Goal: Transaction & Acquisition: Purchase product/service

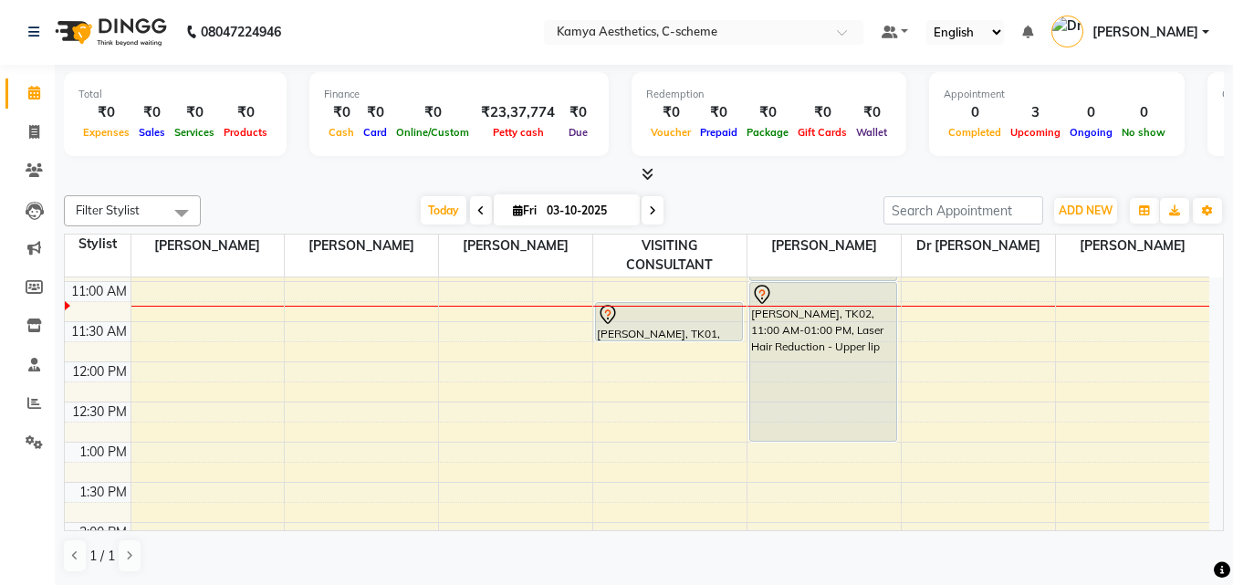
scroll to position [224, 0]
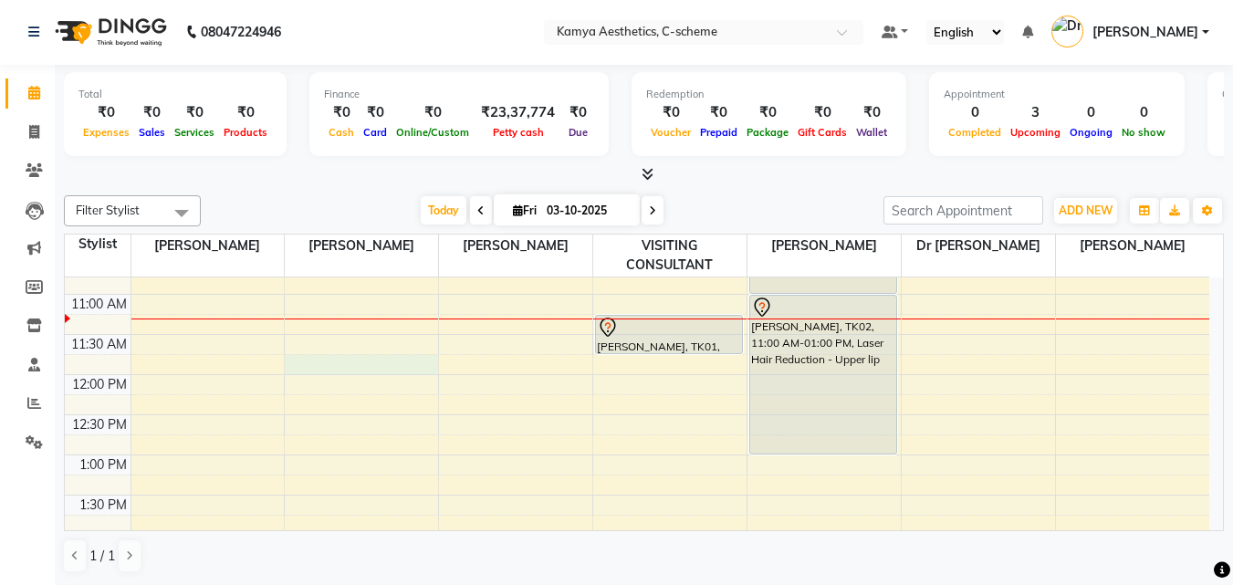
click at [387, 351] on div "8:00 AM 8:30 AM 9:00 AM 9:30 AM 10:00 AM 10:30 AM 11:00 AM 11:30 AM 12:00 PM 12…" at bounding box center [637, 575] width 1144 height 1043
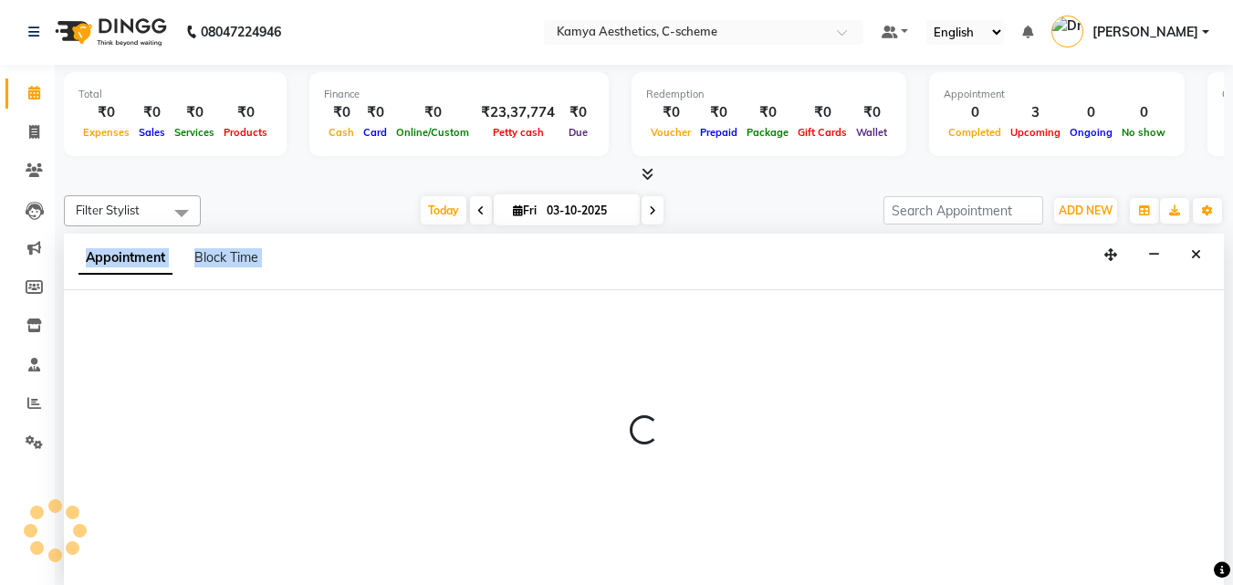
click at [387, 351] on div at bounding box center [644, 437] width 1160 height 295
select select "35209"
select select "705"
select select "tentative"
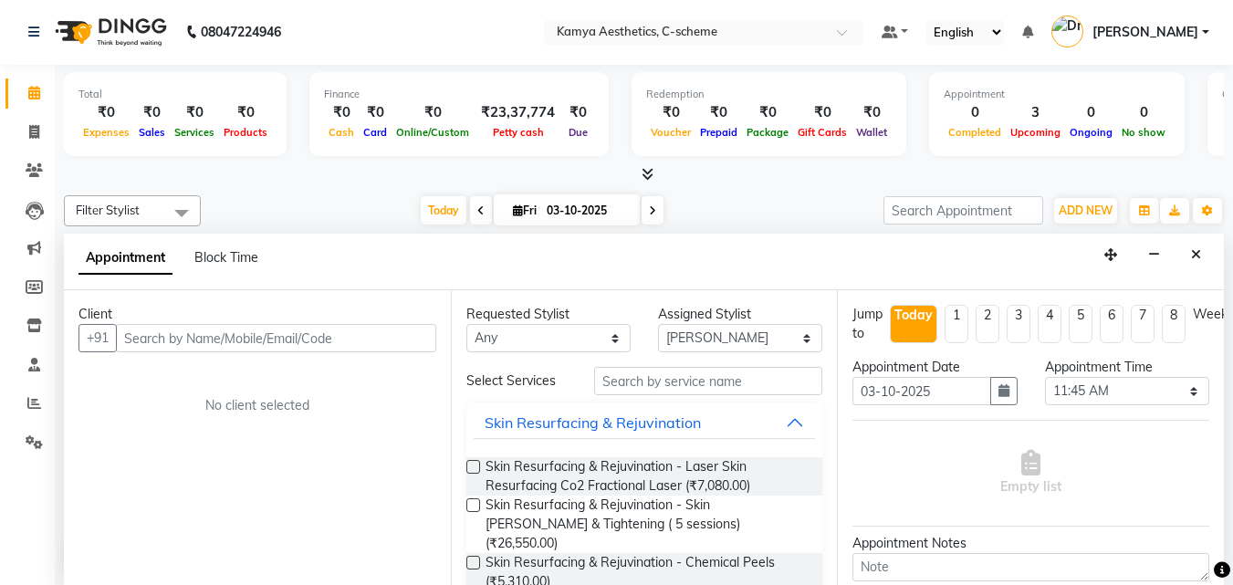
click at [364, 336] on input "text" at bounding box center [276, 338] width 320 height 28
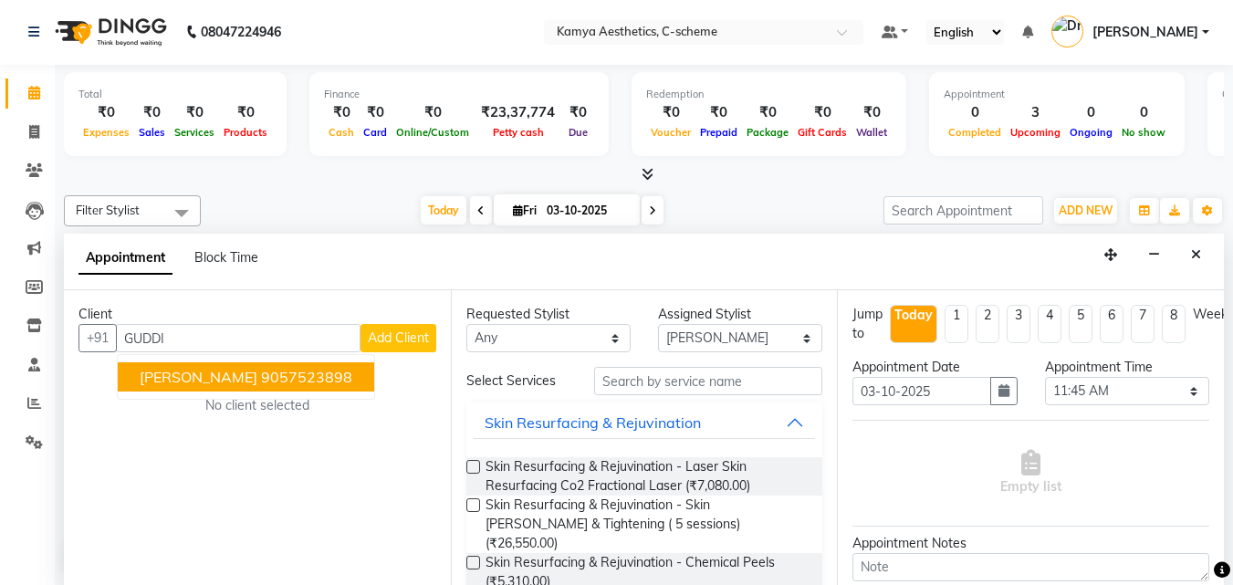
click at [240, 387] on button "[PERSON_NAME] 9057523898" at bounding box center [246, 376] width 256 height 29
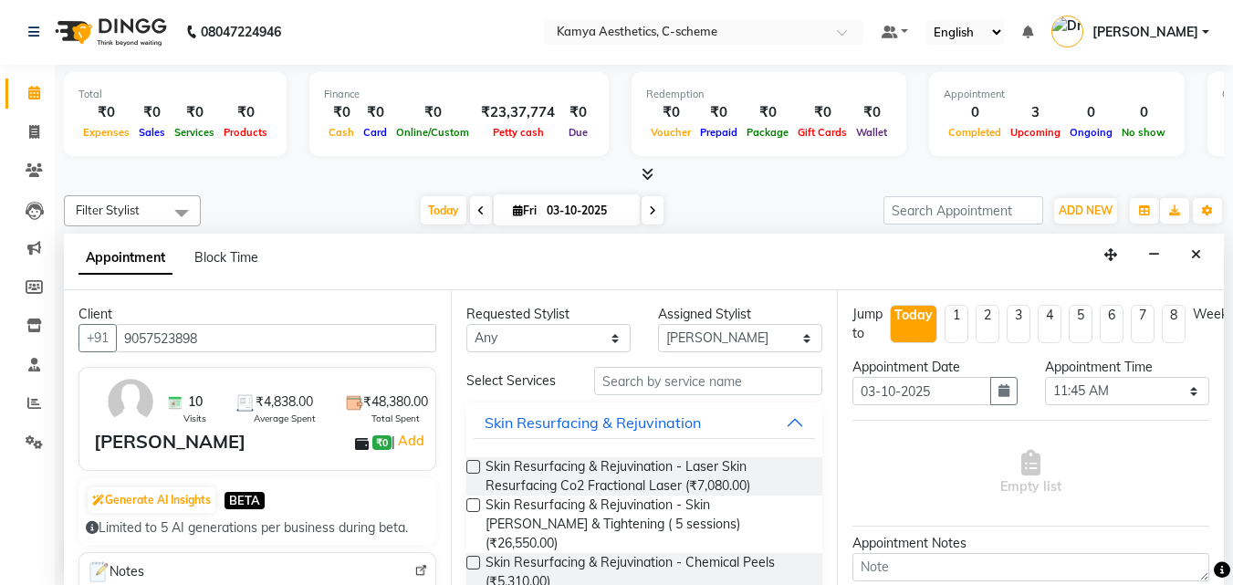
type input "9057523898"
click at [562, 349] on select "Any [PERSON_NAME] Dr [PERSON_NAME] [PERSON_NAME] [PERSON_NAME] [PERSON_NAME] [P…" at bounding box center [548, 338] width 164 height 28
select select "42841"
click at [466, 324] on select "Any [PERSON_NAME] Dr [PERSON_NAME] [PERSON_NAME] [PERSON_NAME] [PERSON_NAME] [P…" at bounding box center [548, 338] width 164 height 28
select select "42841"
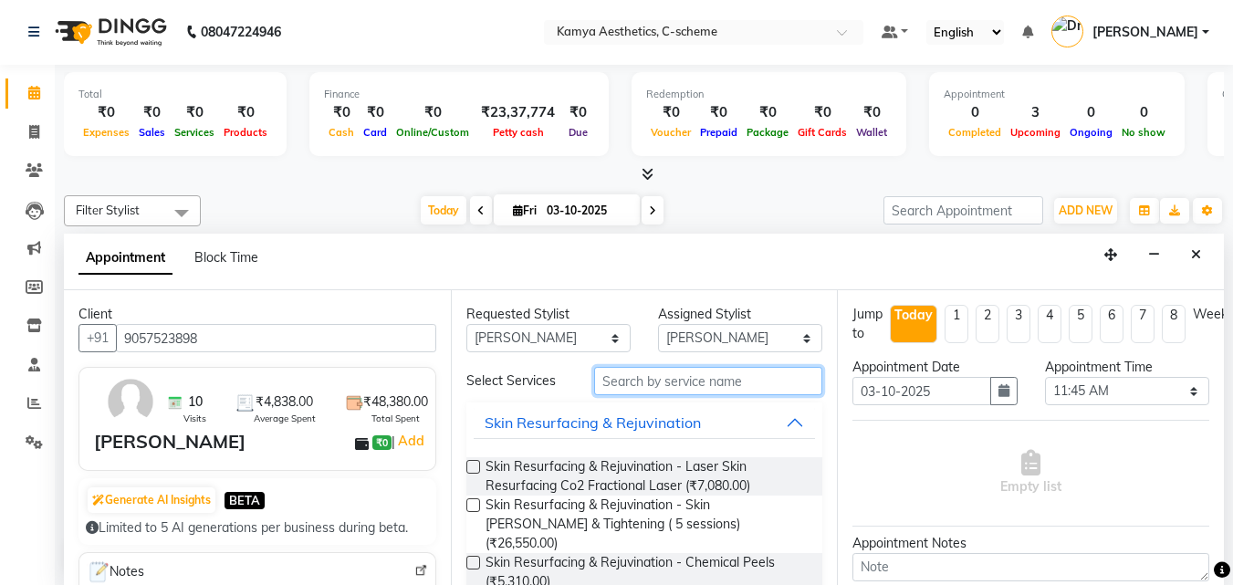
click at [709, 382] on input "text" at bounding box center [708, 381] width 228 height 28
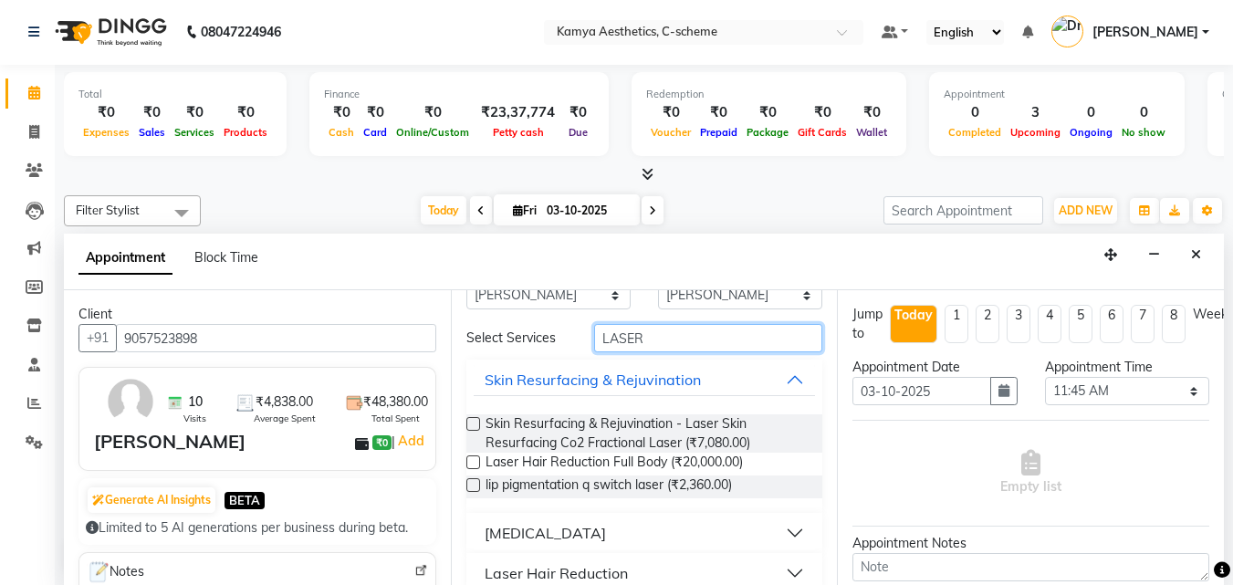
scroll to position [66, 0]
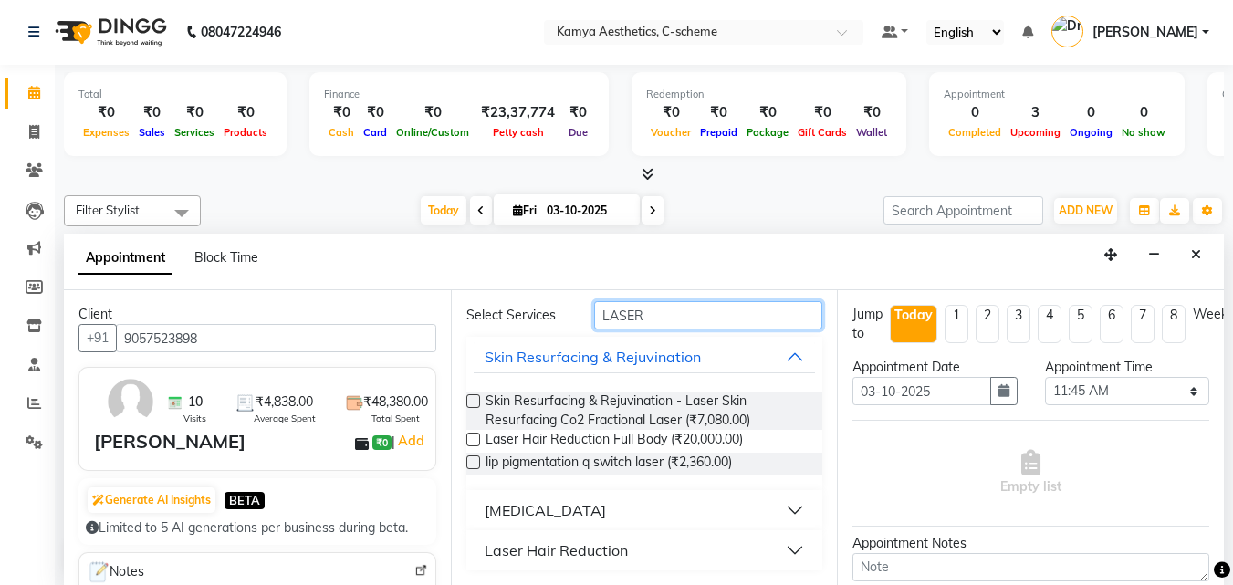
type input "LASER"
click at [650, 540] on button "Laser Hair Reduction" at bounding box center [645, 550] width 342 height 33
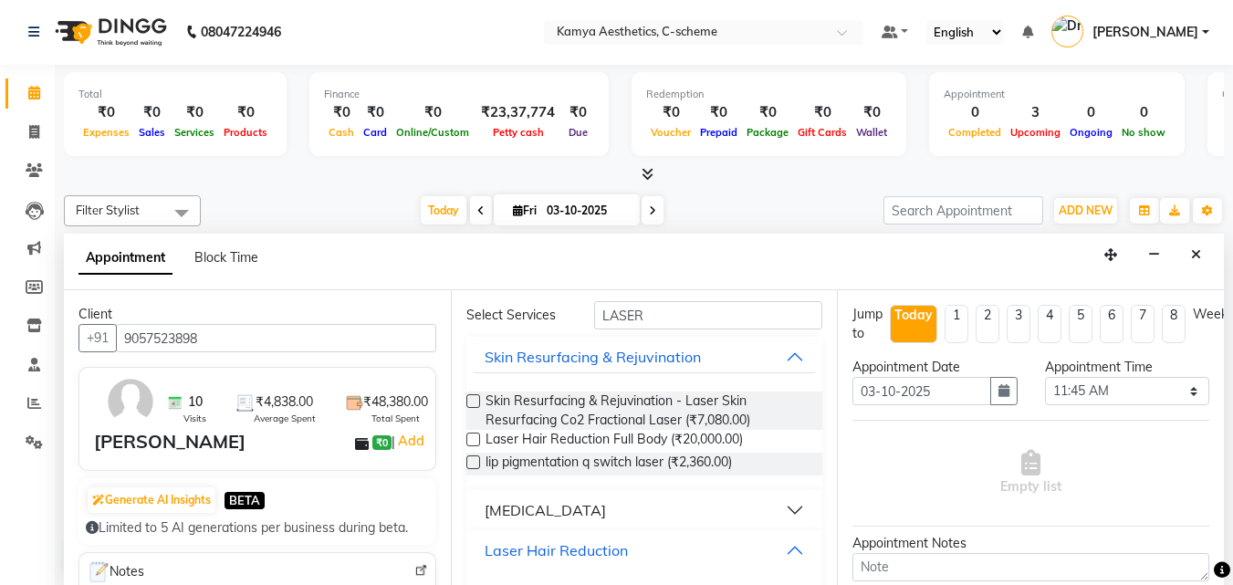
click at [651, 548] on button "Laser Hair Reduction" at bounding box center [645, 550] width 342 height 33
click at [605, 552] on div "Laser Hair Reduction" at bounding box center [556, 550] width 143 height 22
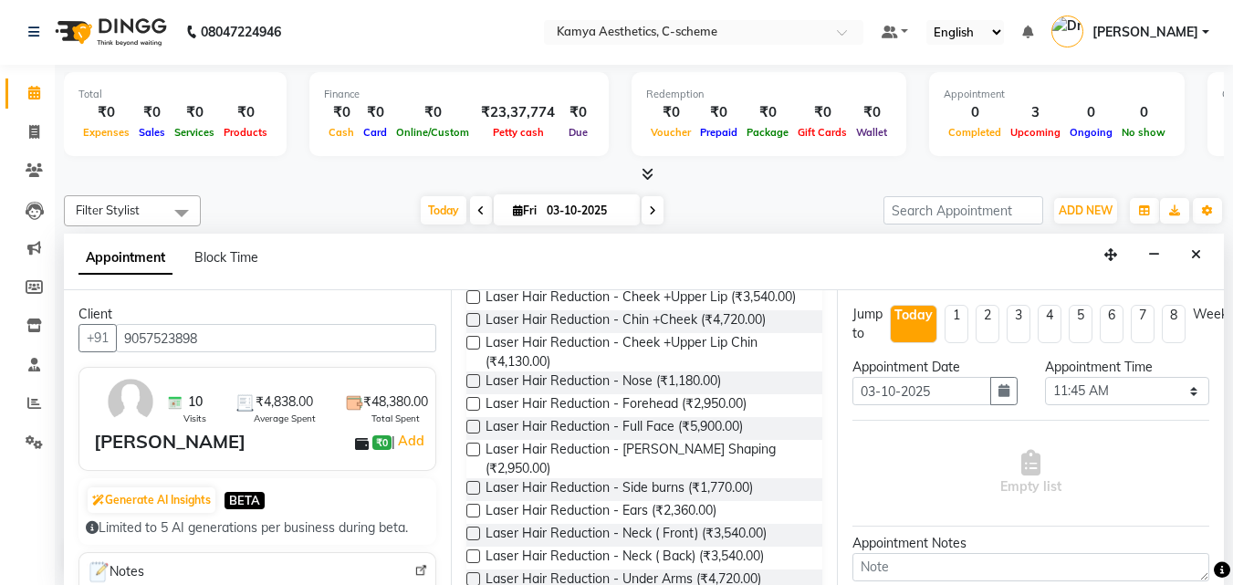
scroll to position [431, 0]
click at [477, 434] on label at bounding box center [473, 428] width 14 height 14
click at [477, 435] on input "checkbox" at bounding box center [472, 429] width 12 height 12
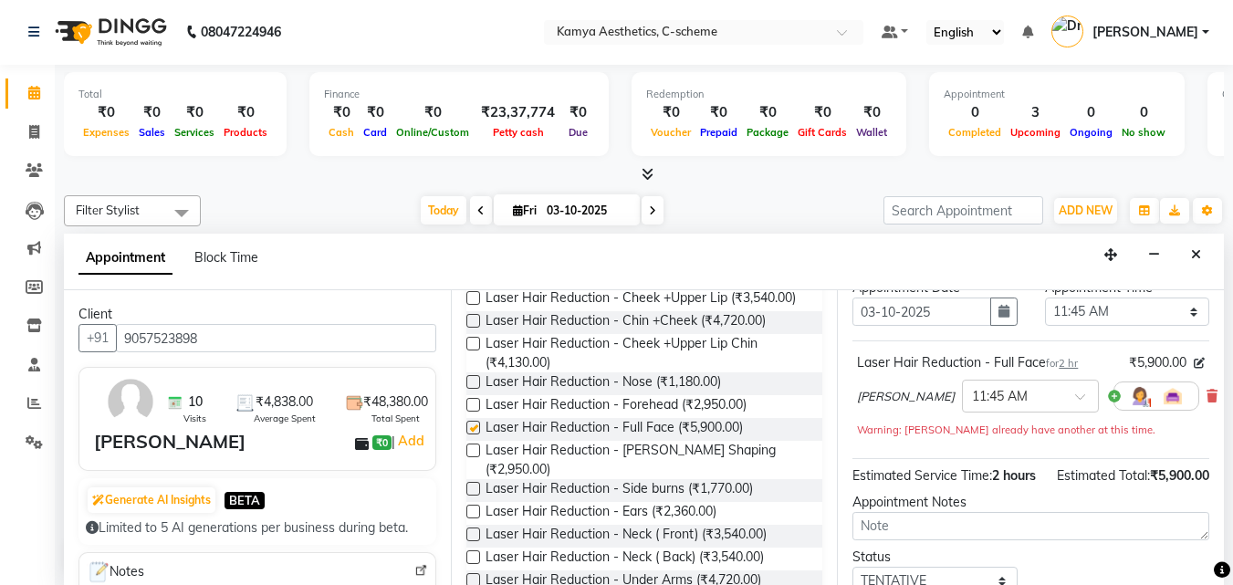
checkbox input "false"
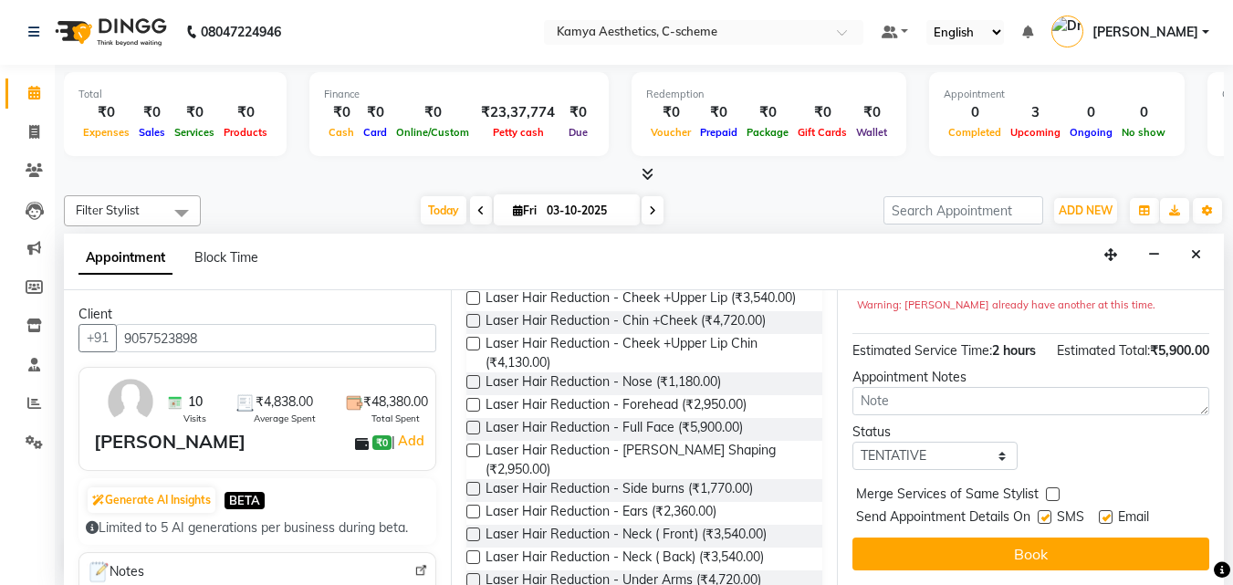
scroll to position [237, 0]
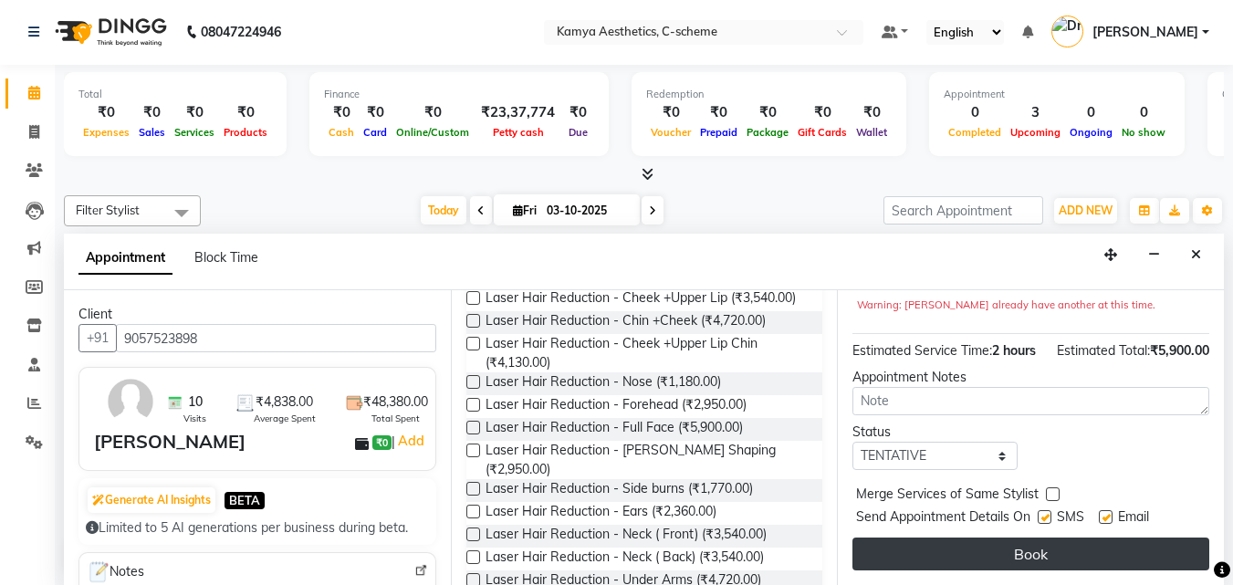
click at [1000, 540] on button "Book" at bounding box center [1030, 553] width 357 height 33
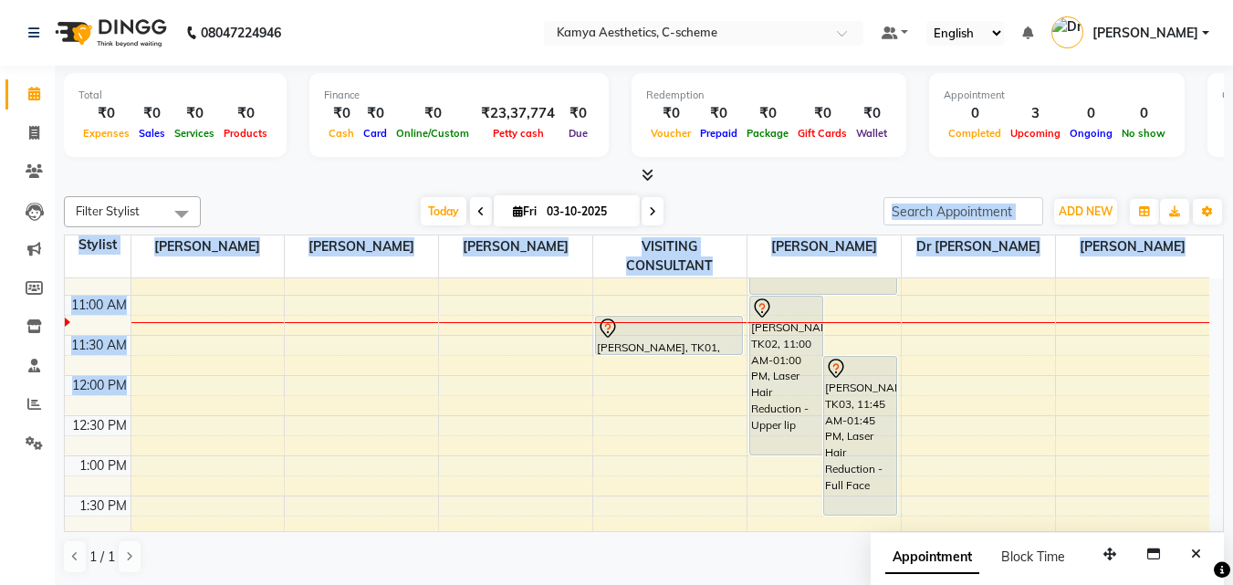
scroll to position [216, 0]
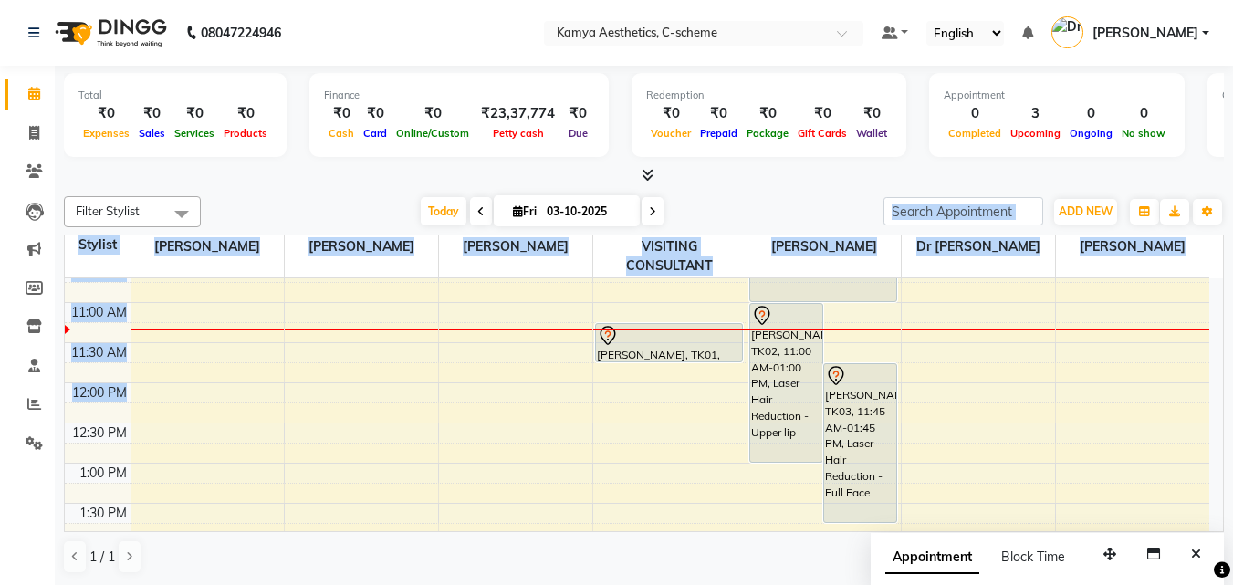
drag, startPoint x: 636, startPoint y: 379, endPoint x: 505, endPoint y: 358, distance: 133.1
click at [540, 370] on div "Filter Stylist Select All [PERSON_NAME] Dr [PERSON_NAME] [PERSON_NAME] [PERSON_…" at bounding box center [644, 385] width 1160 height 392
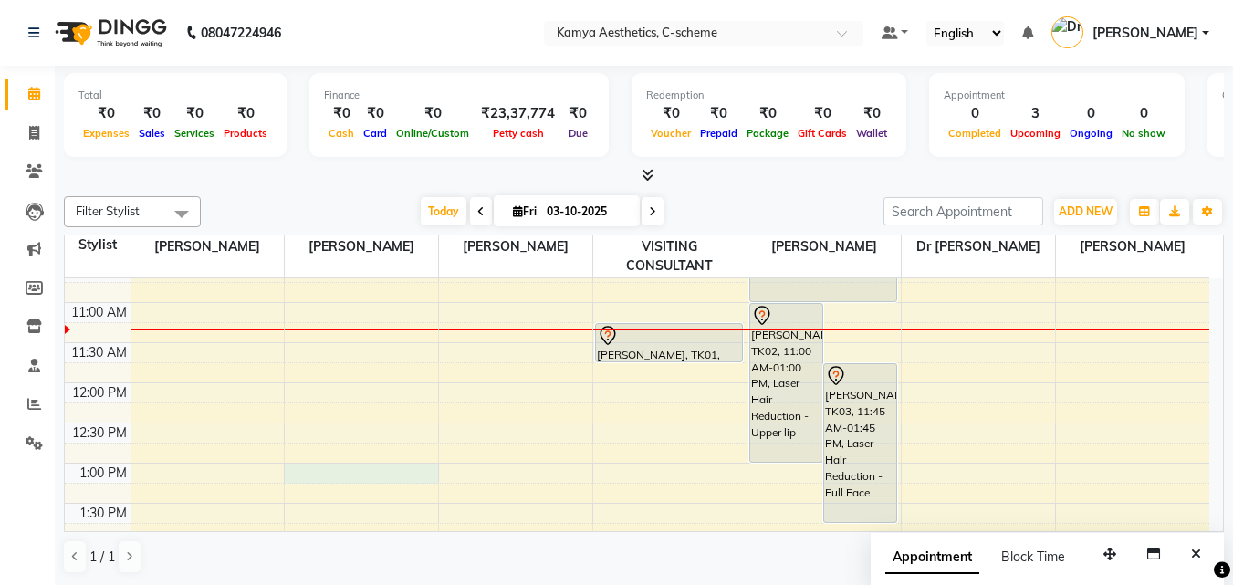
click at [424, 451] on div "8:00 AM 8:30 AM 9:00 AM 9:30 AM 10:00 AM 10:30 AM 11:00 AM 11:30 AM 12:00 PM 12…" at bounding box center [637, 583] width 1144 height 1043
select select "35209"
select select "tentative"
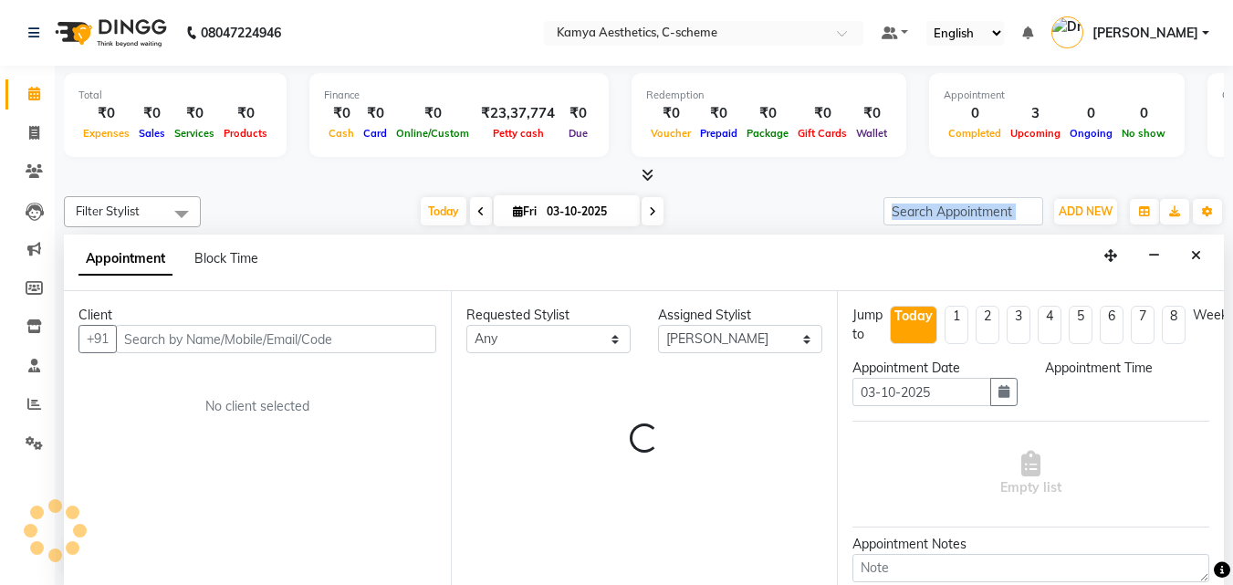
scroll to position [1, 0]
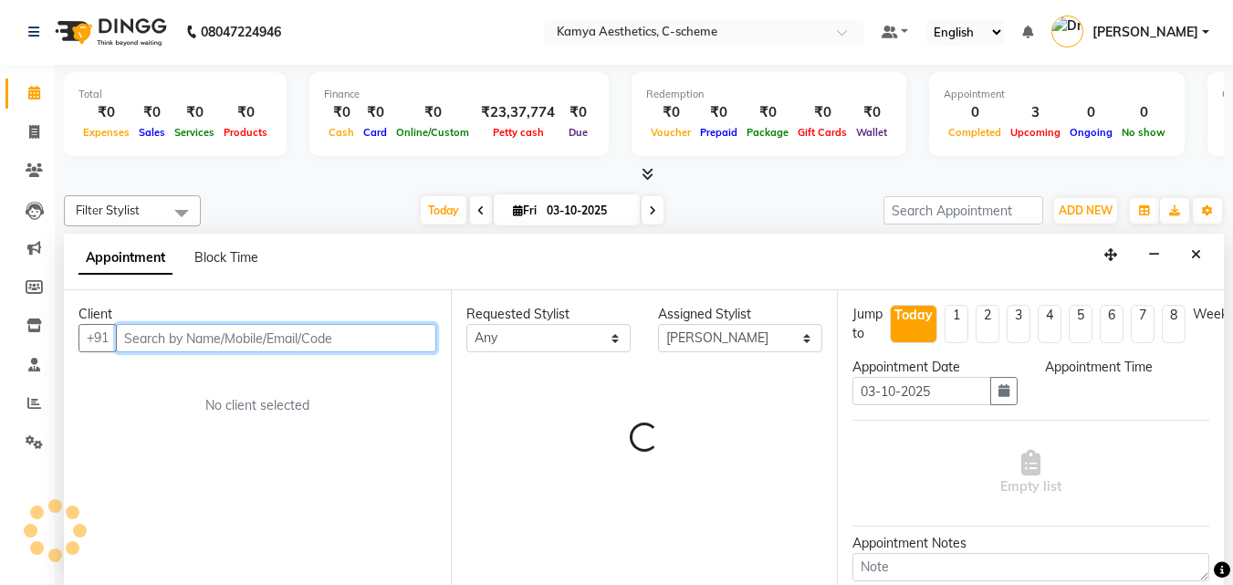
select select "780"
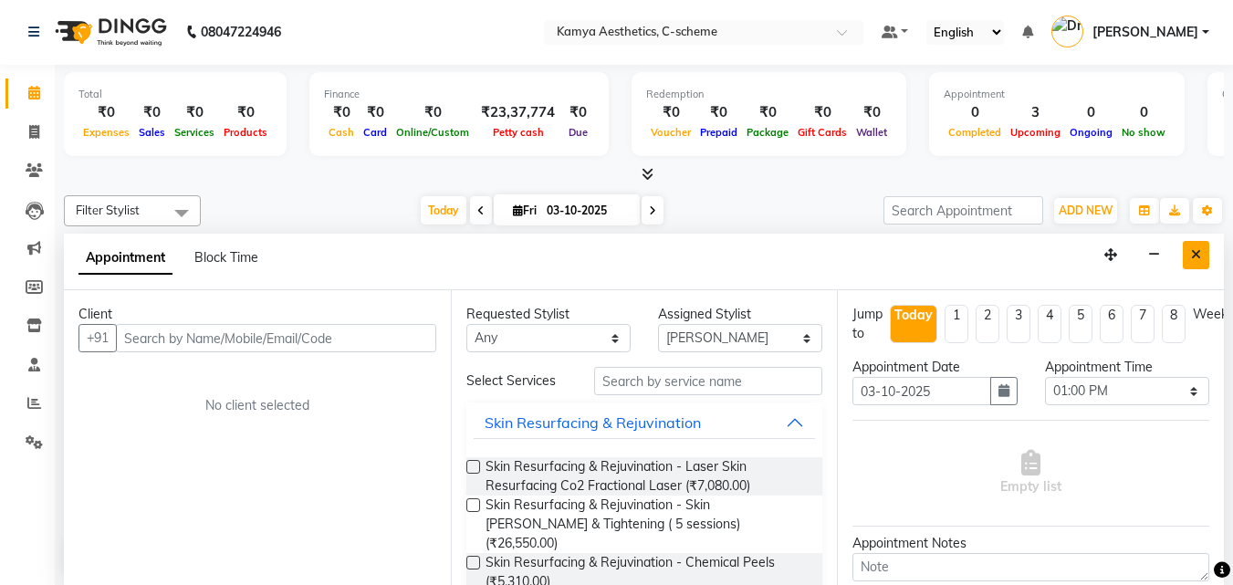
click at [1195, 256] on icon "Close" at bounding box center [1196, 254] width 10 height 13
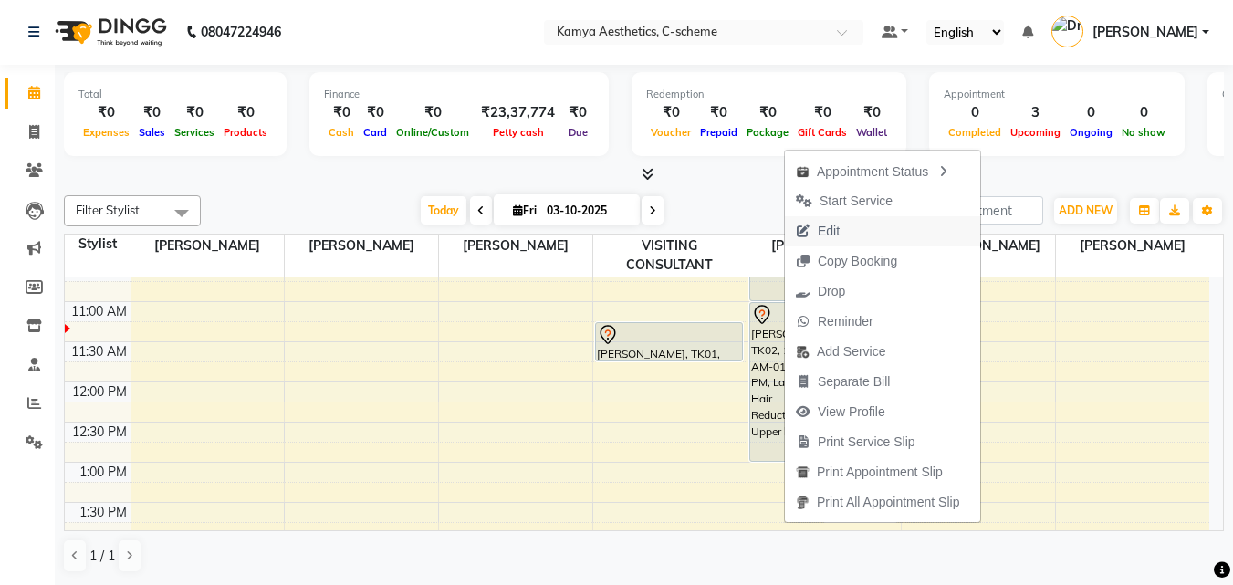
click at [852, 221] on button "Edit" at bounding box center [882, 231] width 195 height 30
select select "tentative"
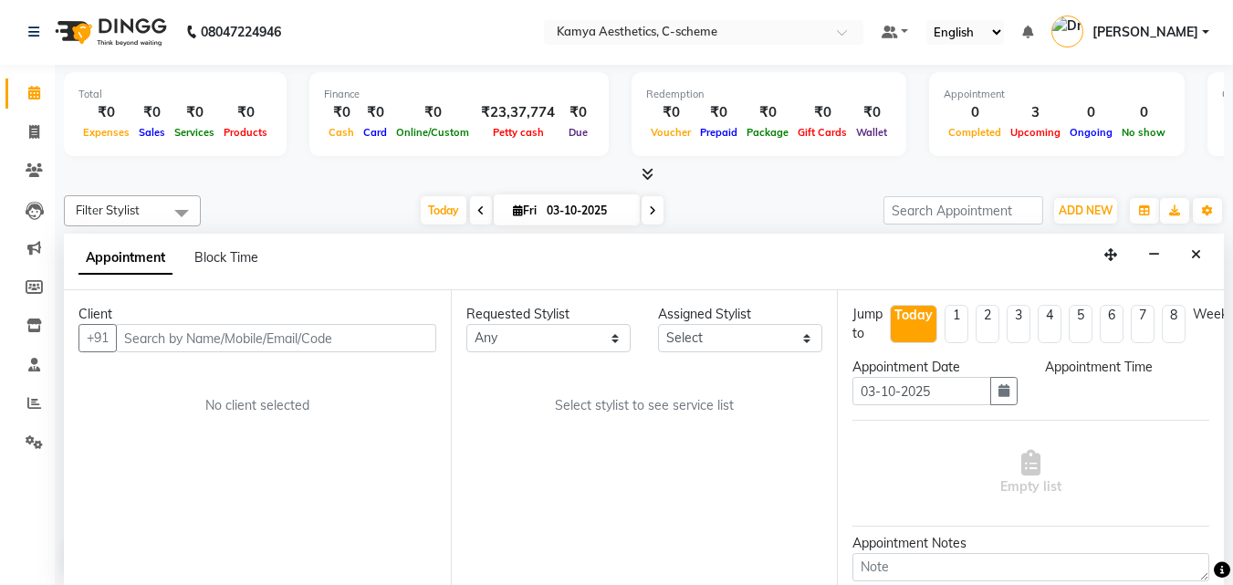
select select "42841"
select select "540"
select select "2415"
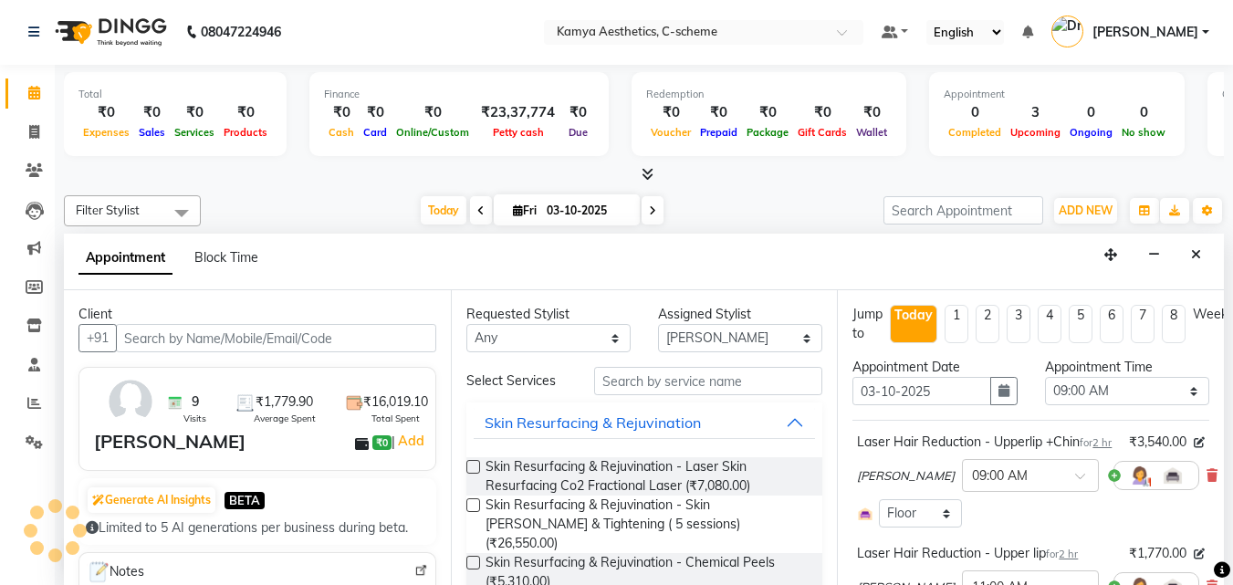
scroll to position [242, 0]
click at [998, 397] on icon "button" at bounding box center [1003, 390] width 11 height 13
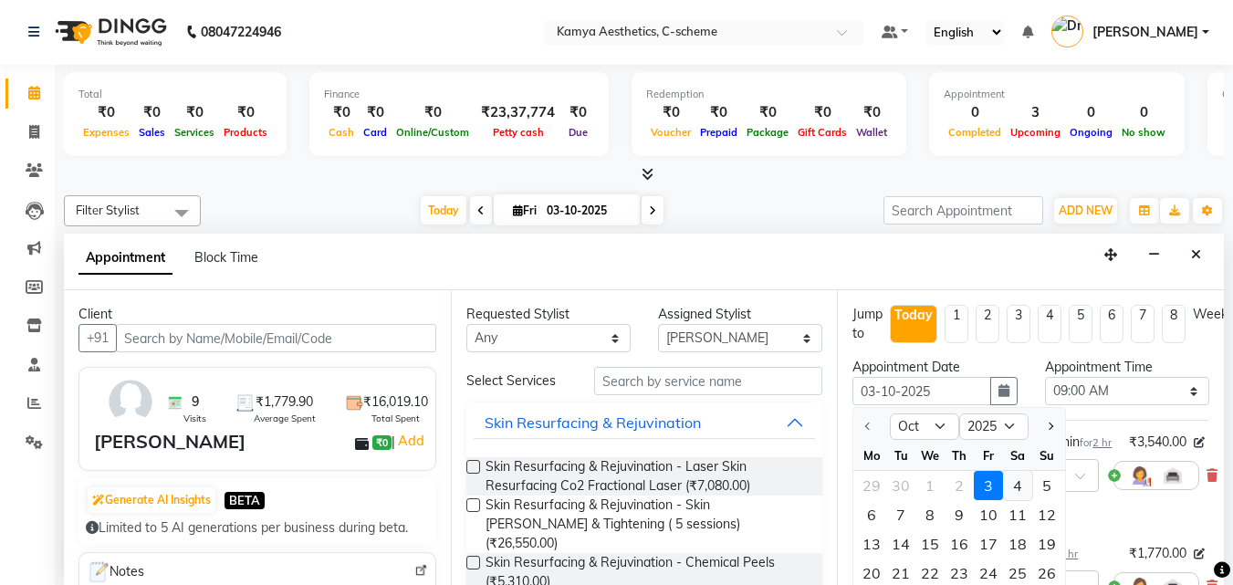
click at [1015, 486] on div "4" at bounding box center [1017, 485] width 29 height 29
type input "04-10-2025"
select select "540"
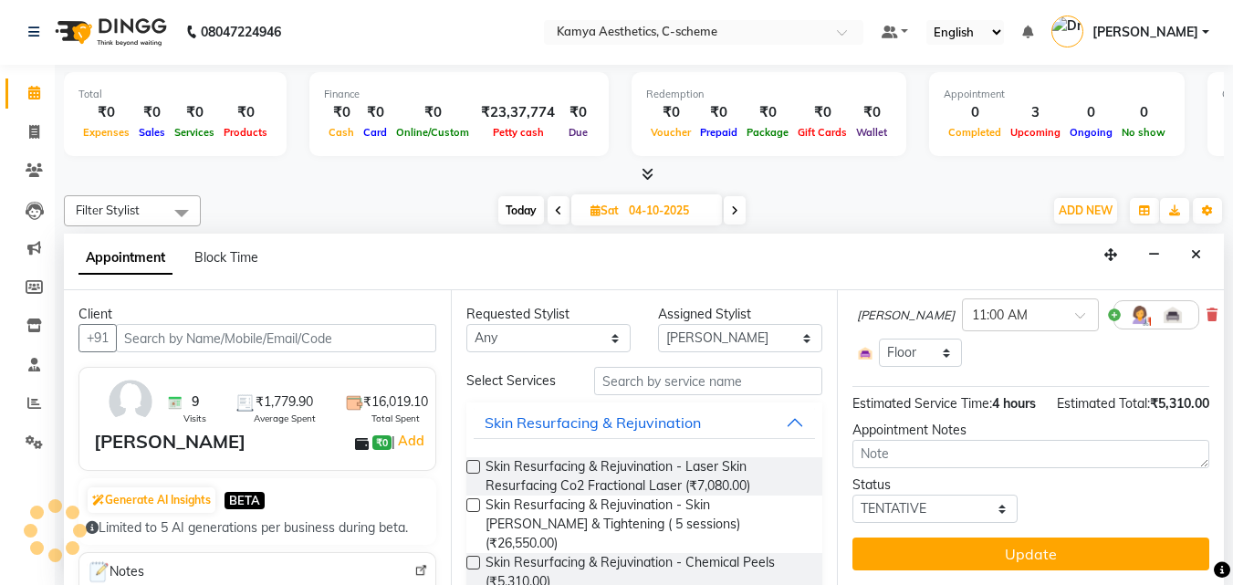
scroll to position [324, 0]
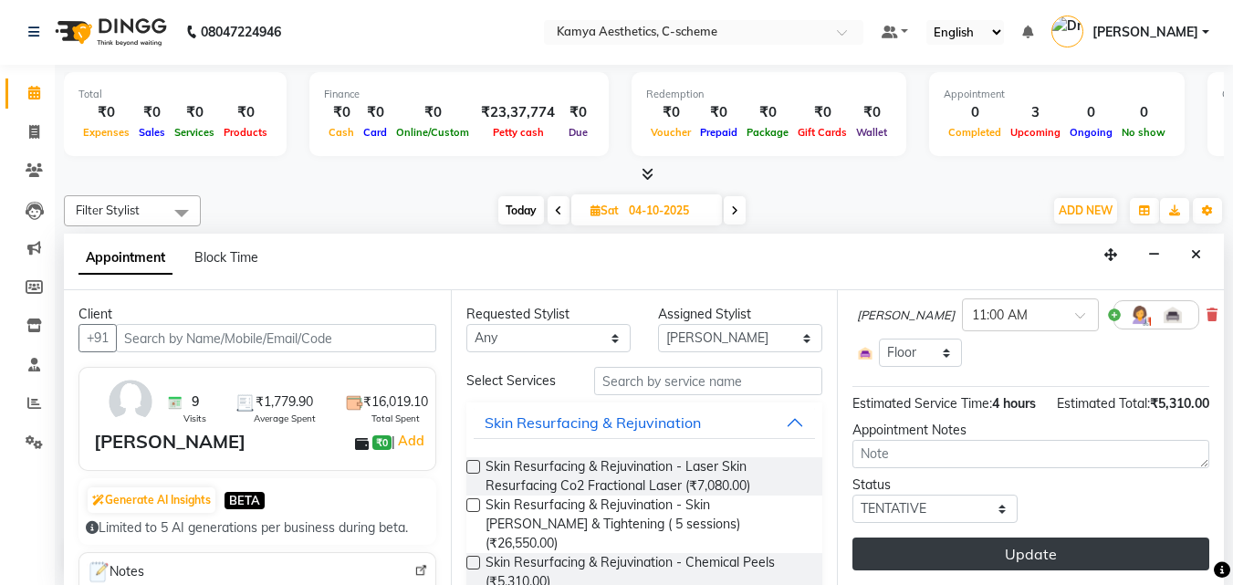
click at [1047, 543] on button "Update" at bounding box center [1030, 553] width 357 height 33
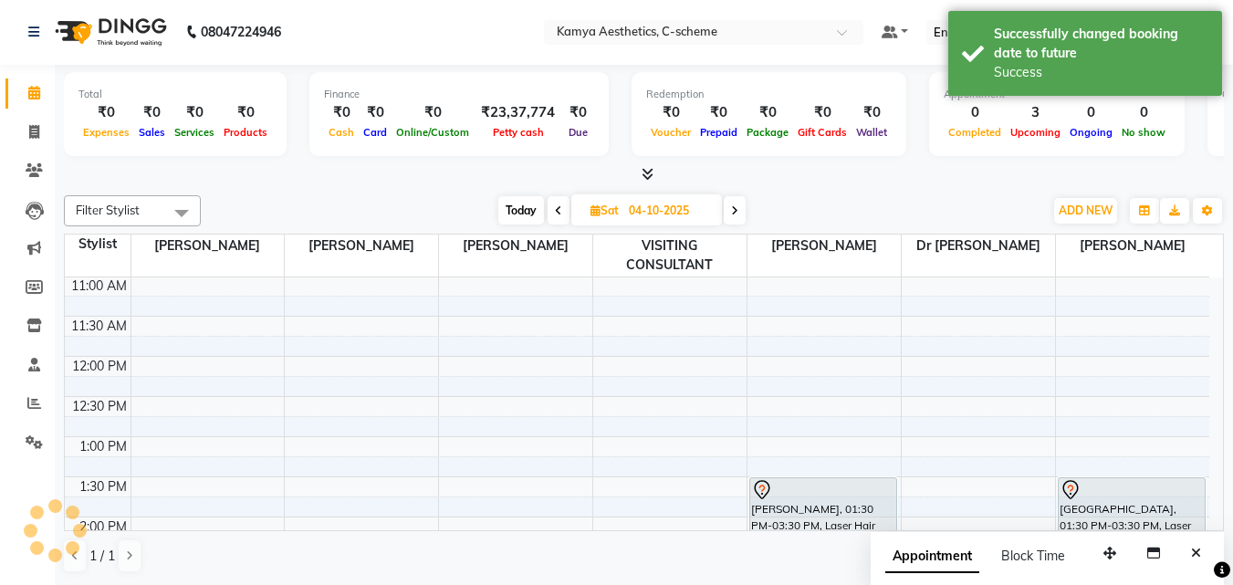
scroll to position [0, 0]
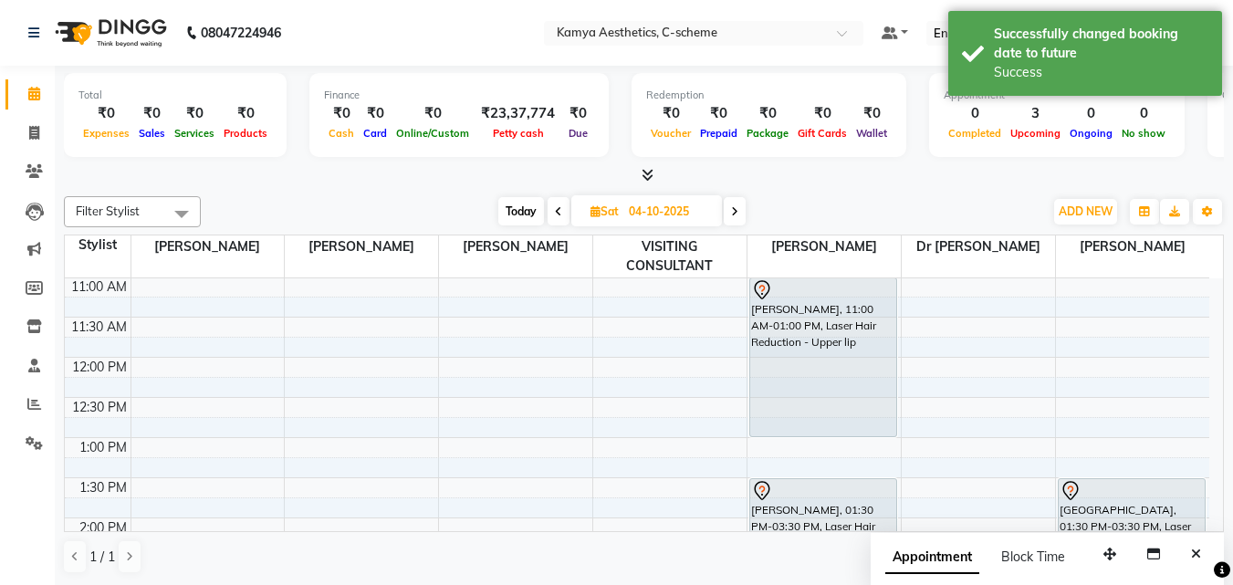
click at [530, 214] on span "Today" at bounding box center [521, 211] width 46 height 28
type input "03-10-2025"
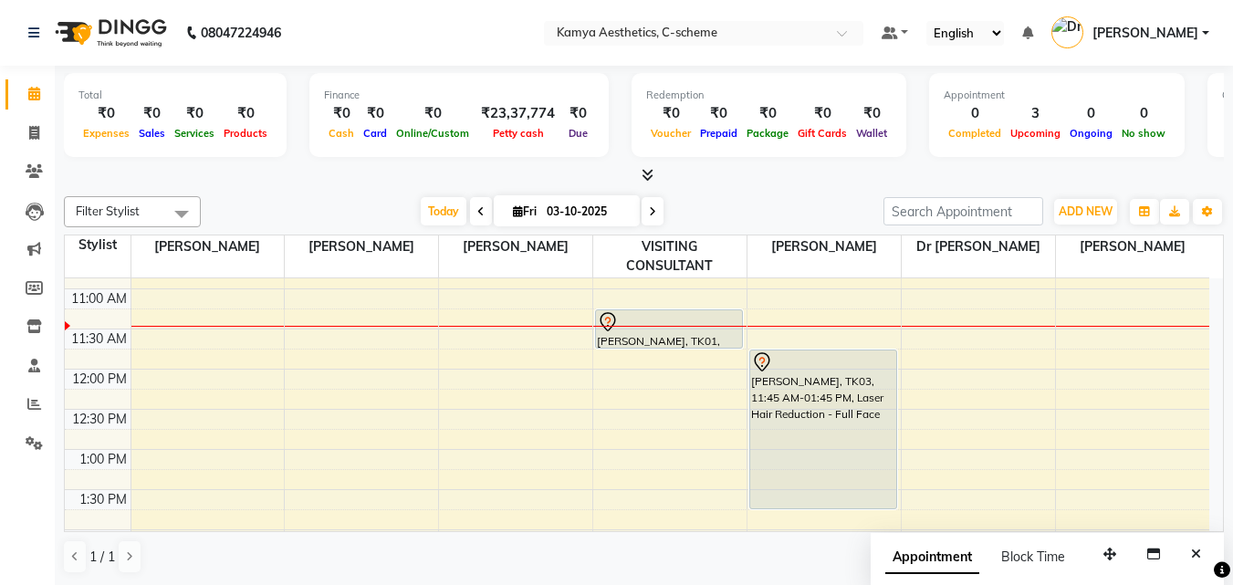
scroll to position [274, 0]
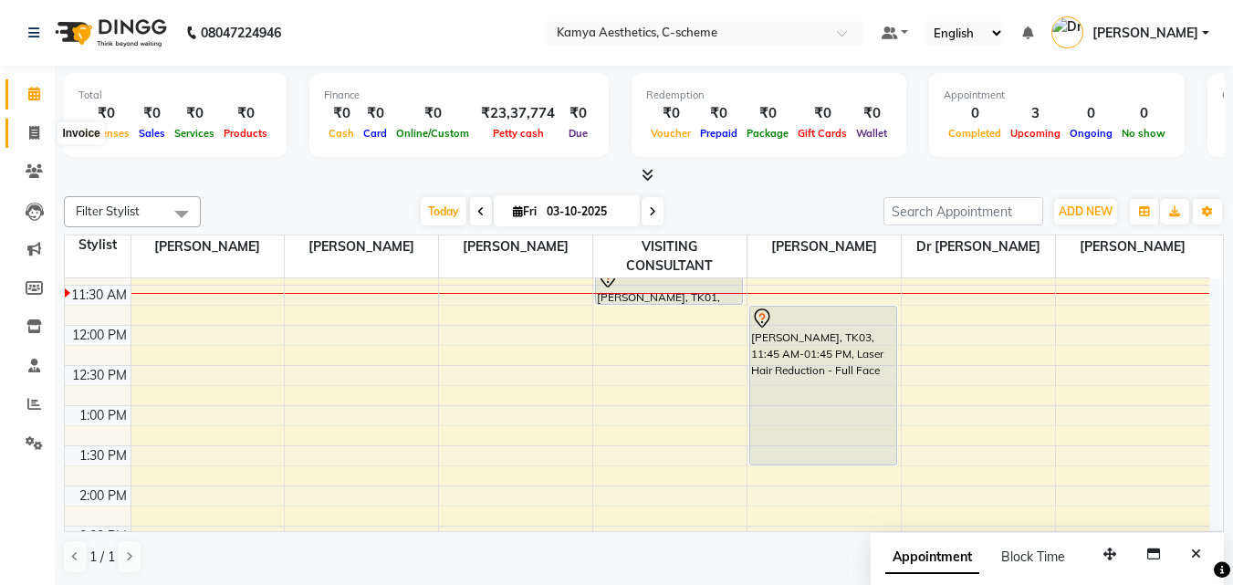
click at [26, 131] on span at bounding box center [34, 133] width 32 height 21
select select "service"
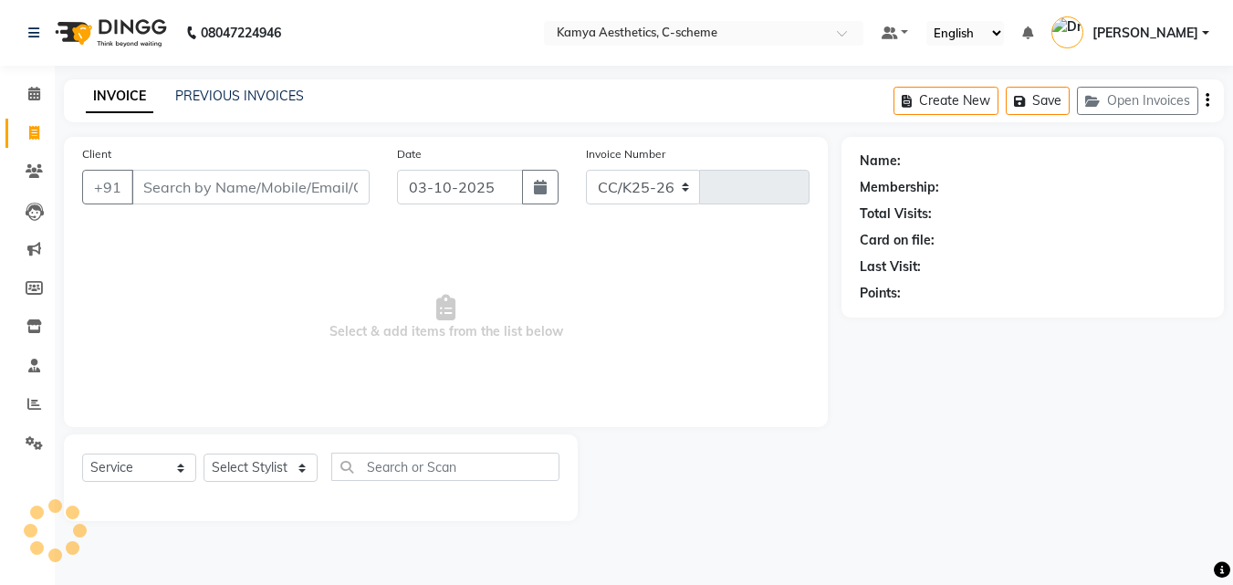
select select "5322"
type input "0243"
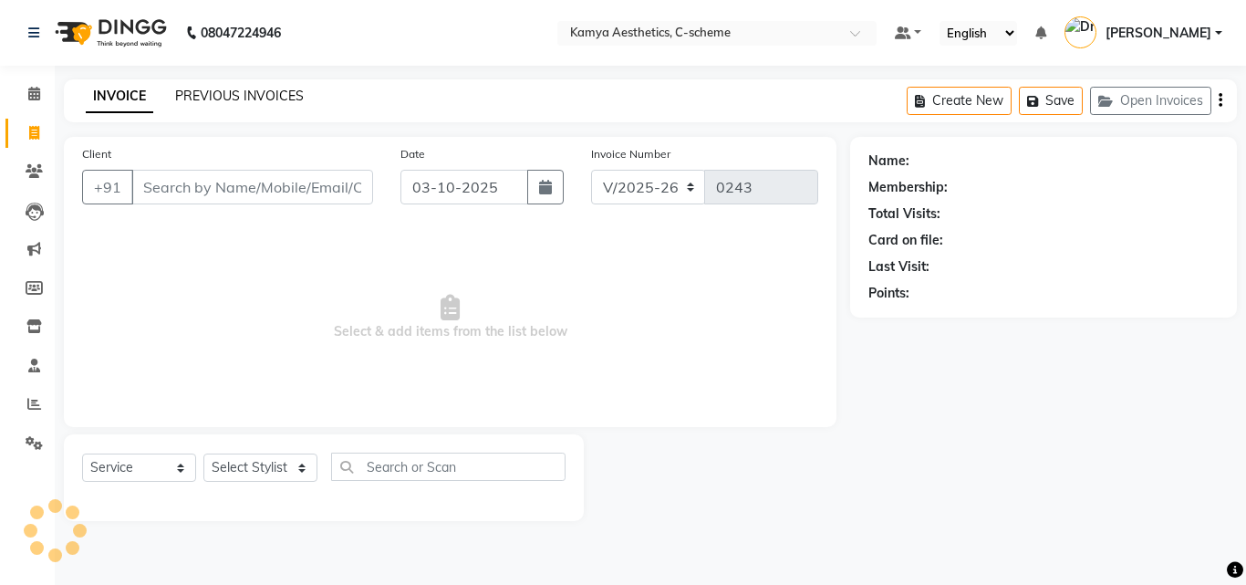
click at [247, 101] on link "PREVIOUS INVOICES" at bounding box center [239, 96] width 129 height 16
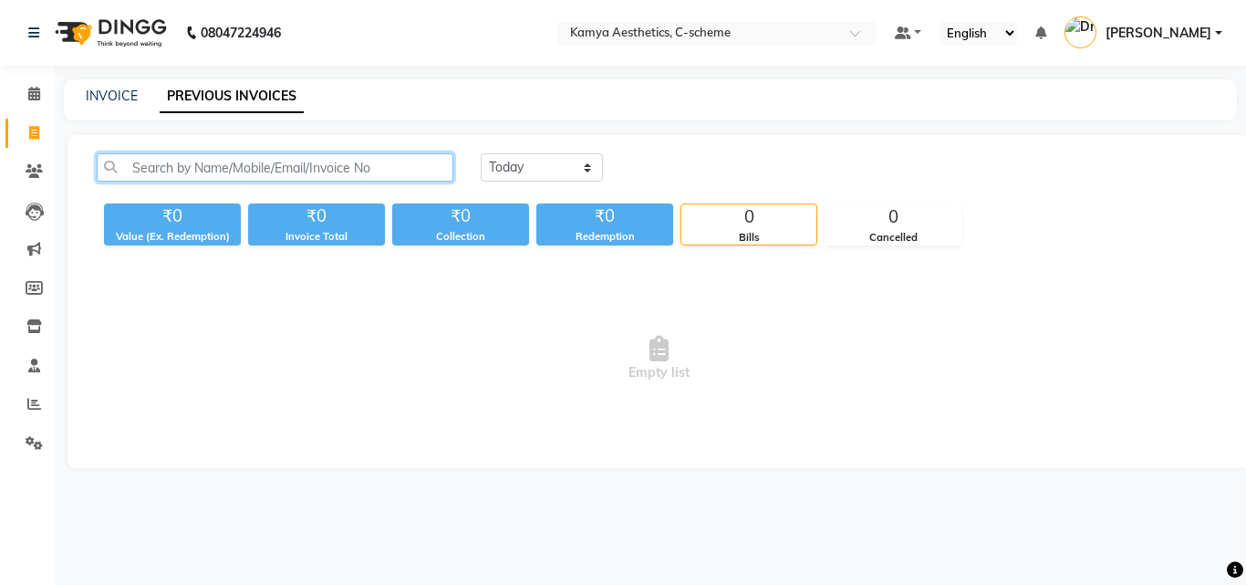
click at [298, 161] on input "text" at bounding box center [275, 167] width 357 height 28
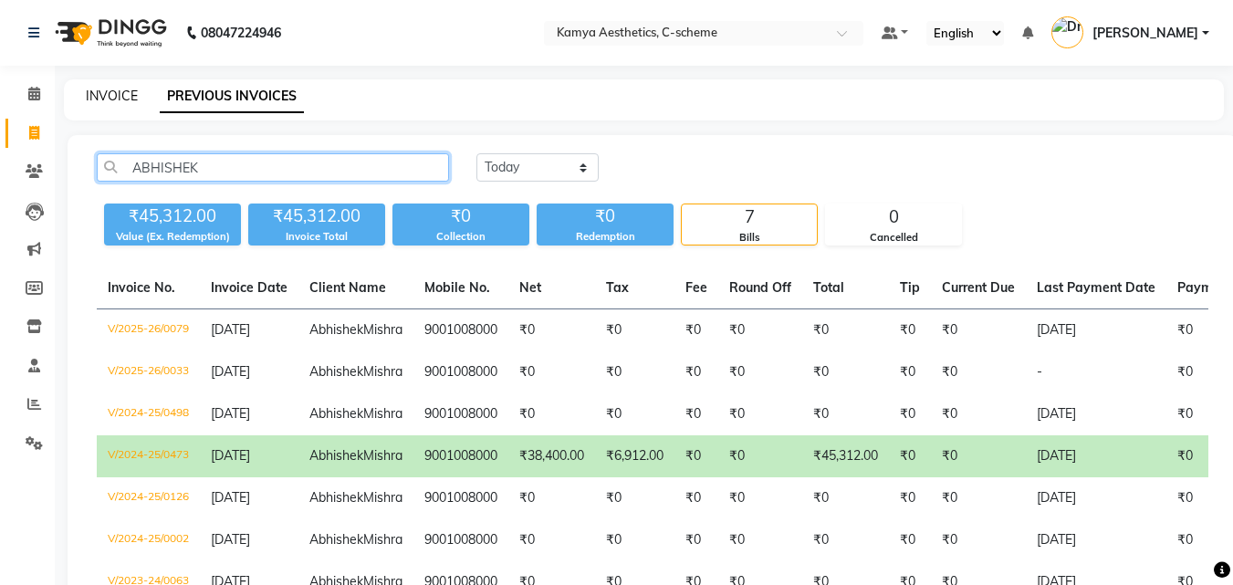
type input "ABHISHEK"
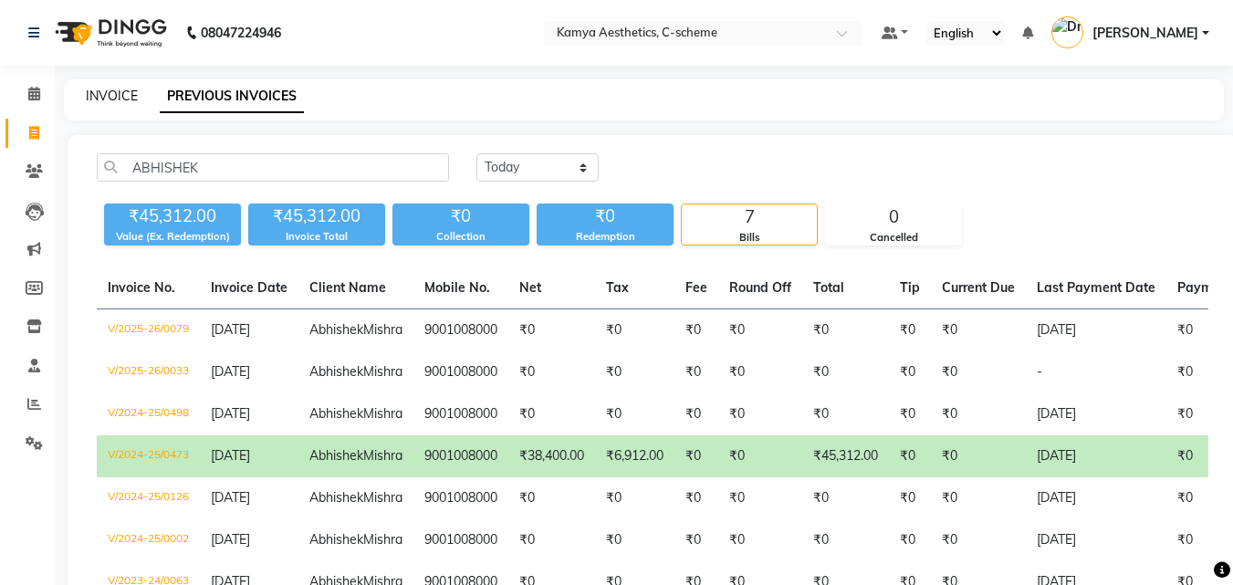
click at [104, 89] on link "INVOICE" at bounding box center [112, 96] width 52 height 16
select select "service"
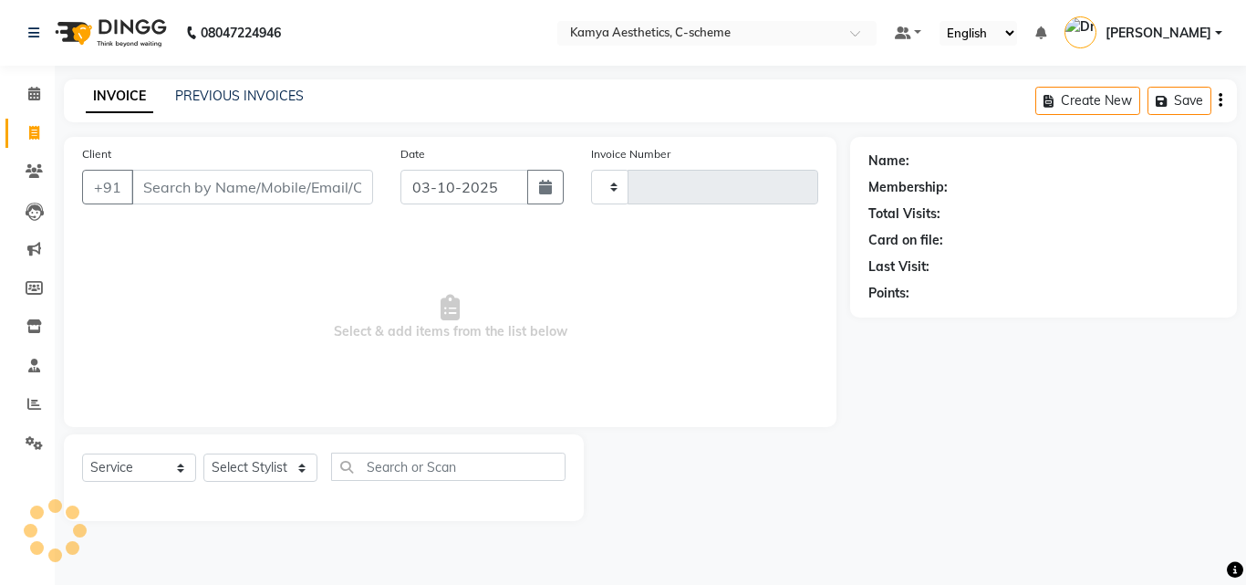
type input "0243"
select select "5322"
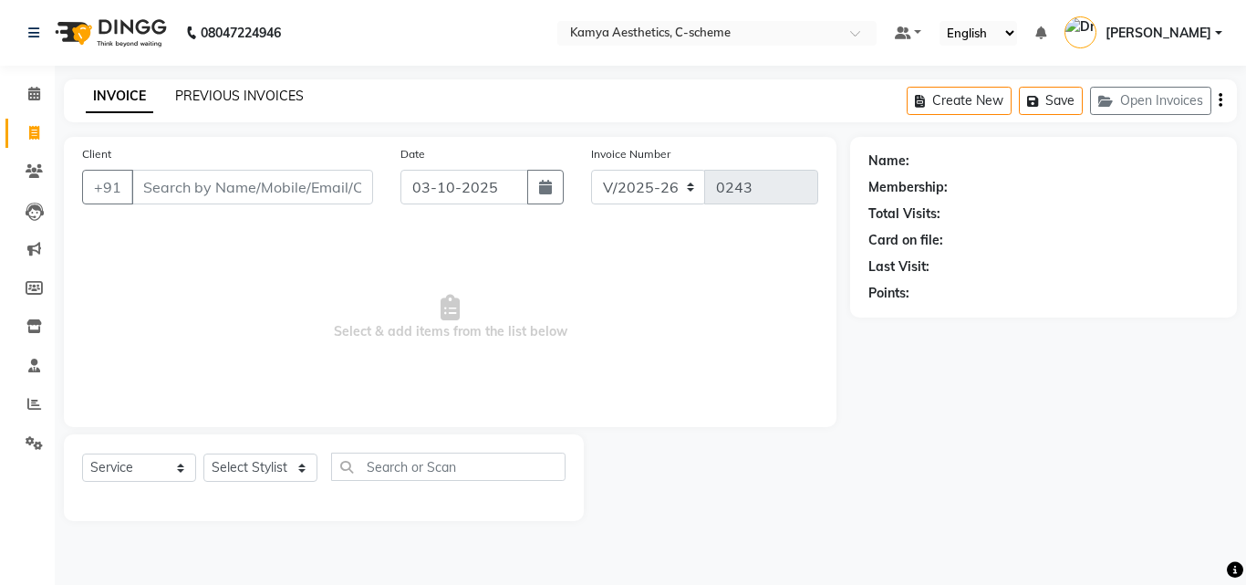
click at [203, 89] on link "PREVIOUS INVOICES" at bounding box center [239, 96] width 129 height 16
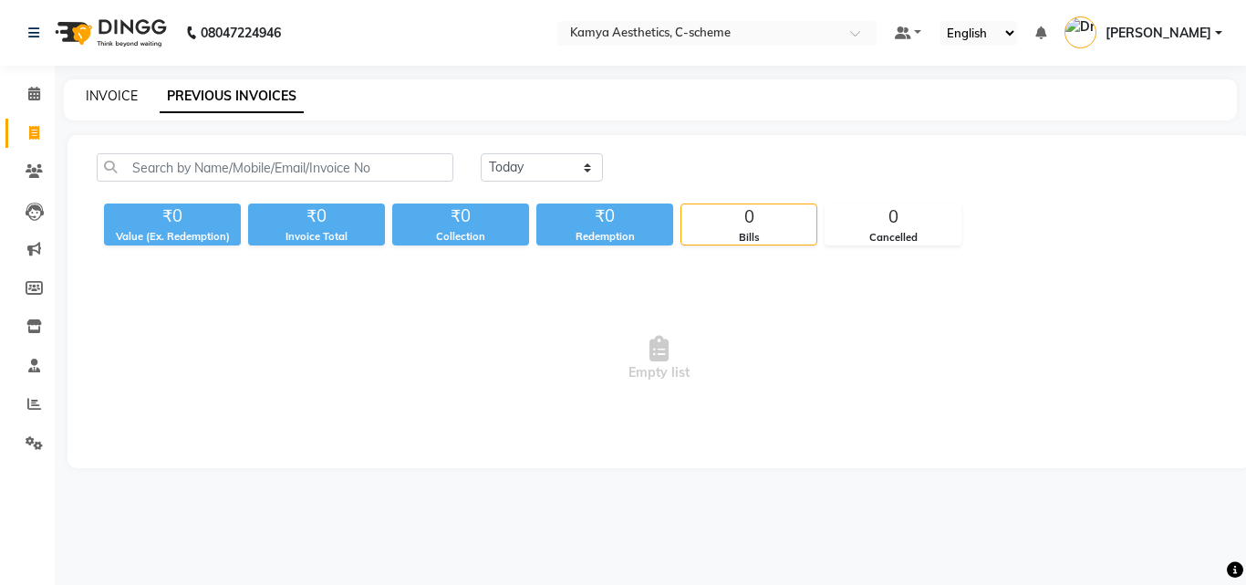
click at [131, 102] on link "INVOICE" at bounding box center [112, 96] width 52 height 16
select select "service"
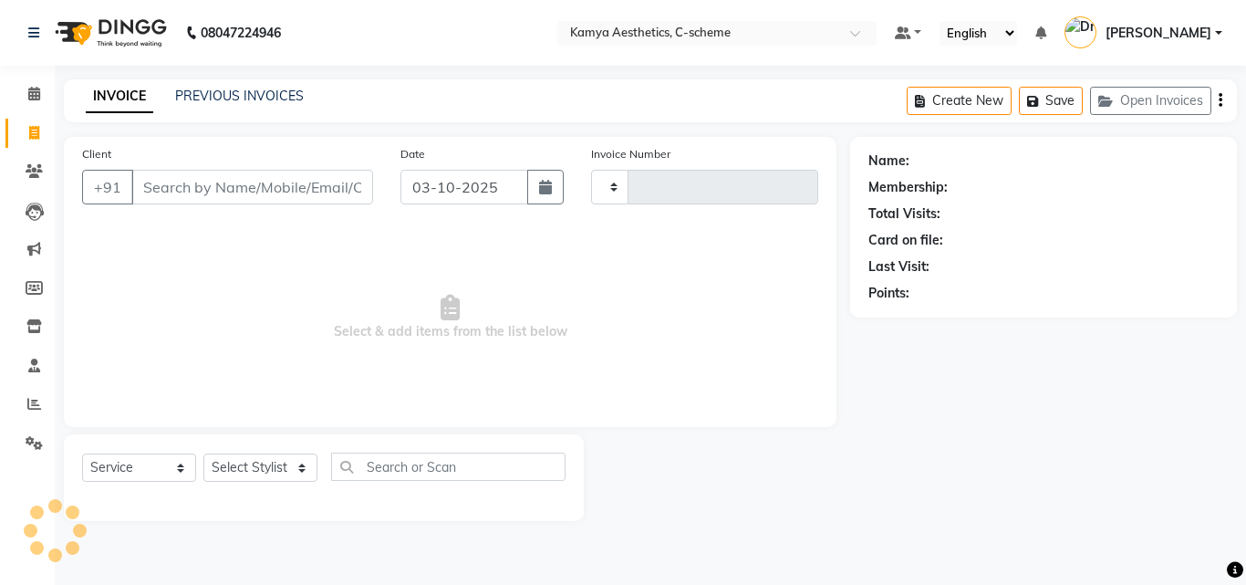
type input "0243"
select select "5322"
click at [214, 94] on link "PREVIOUS INVOICES" at bounding box center [239, 96] width 129 height 16
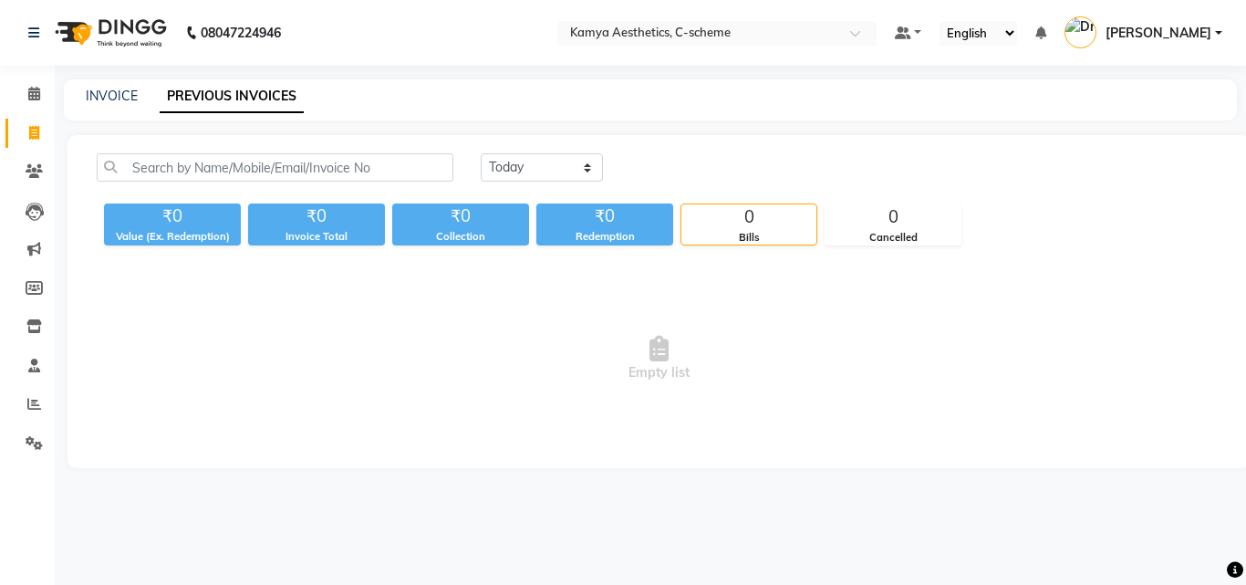
drag, startPoint x: 1246, startPoint y: 432, endPoint x: 1246, endPoint y: 413, distance: 18.2
drag, startPoint x: 1246, startPoint y: 413, endPoint x: 500, endPoint y: 263, distance: 760.6
click at [585, 260] on div "[DATE] [DATE] Custom Range ₹0 Value (Ex. Redemption) ₹0 Invoice Total ₹0 Collec…" at bounding box center [660, 301] width 1184 height 333
click at [36, 98] on icon at bounding box center [34, 94] width 12 height 14
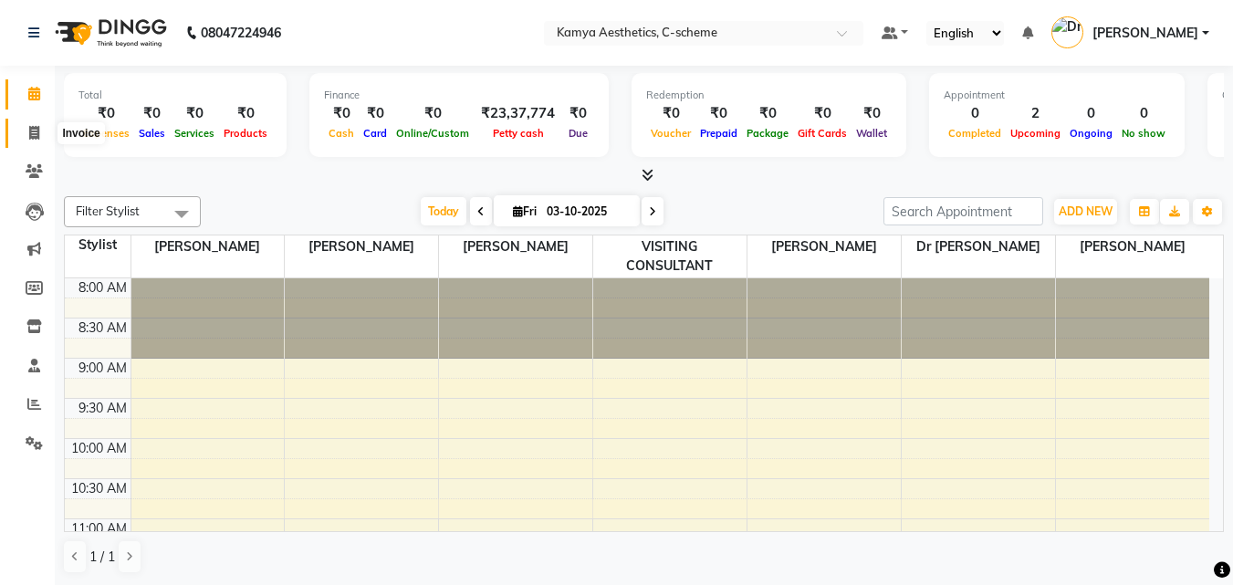
click at [35, 137] on icon at bounding box center [34, 133] width 10 height 14
select select "service"
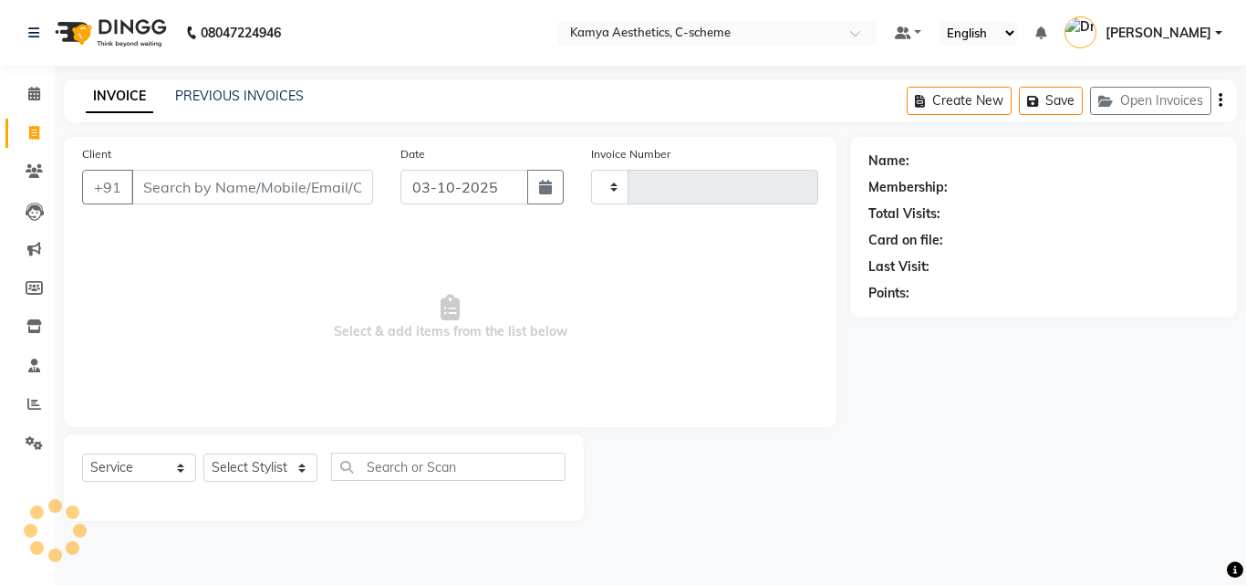
type input "0243"
select select "5322"
click at [212, 90] on link "PREVIOUS INVOICES" at bounding box center [239, 96] width 129 height 16
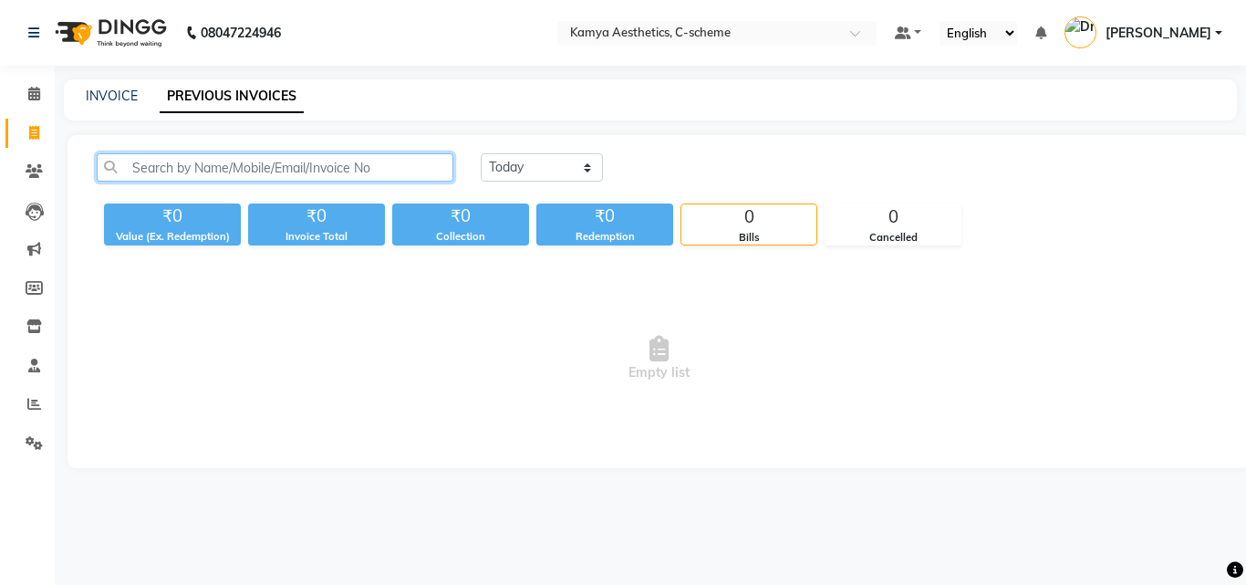
click at [272, 174] on input "text" at bounding box center [275, 167] width 357 height 28
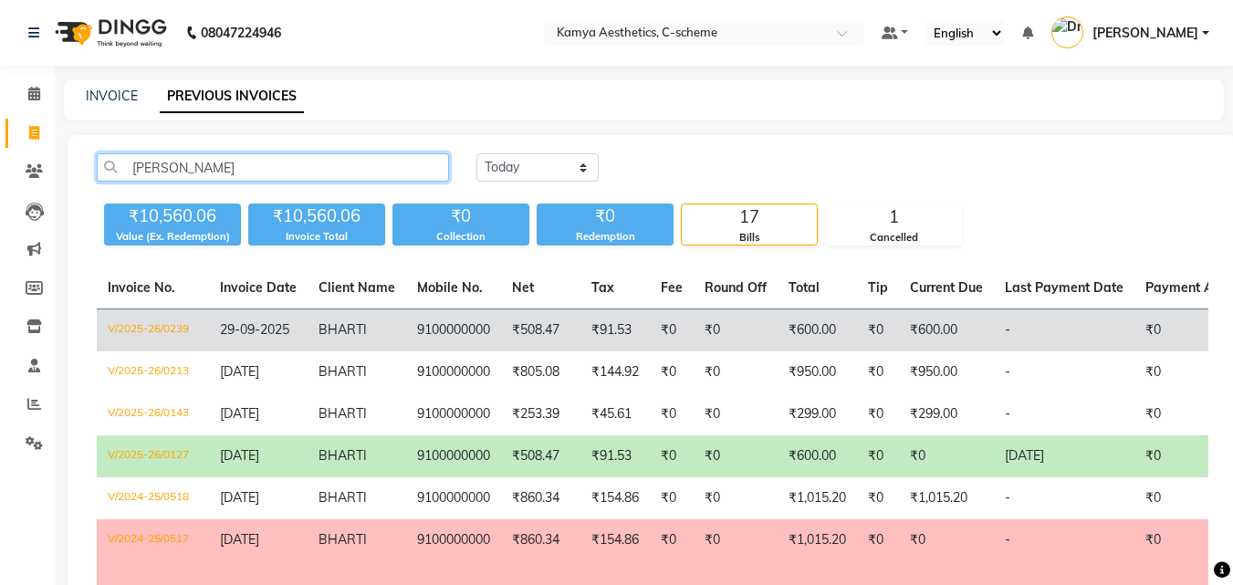
type input "[PERSON_NAME]"
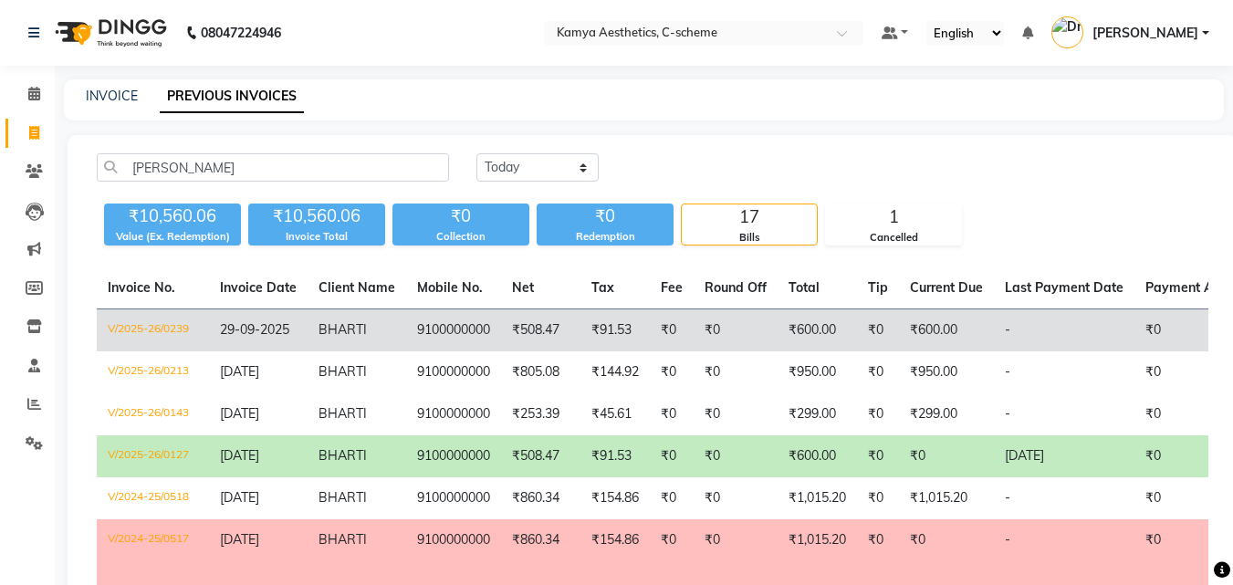
click at [592, 325] on td "₹91.53" at bounding box center [614, 330] width 69 height 43
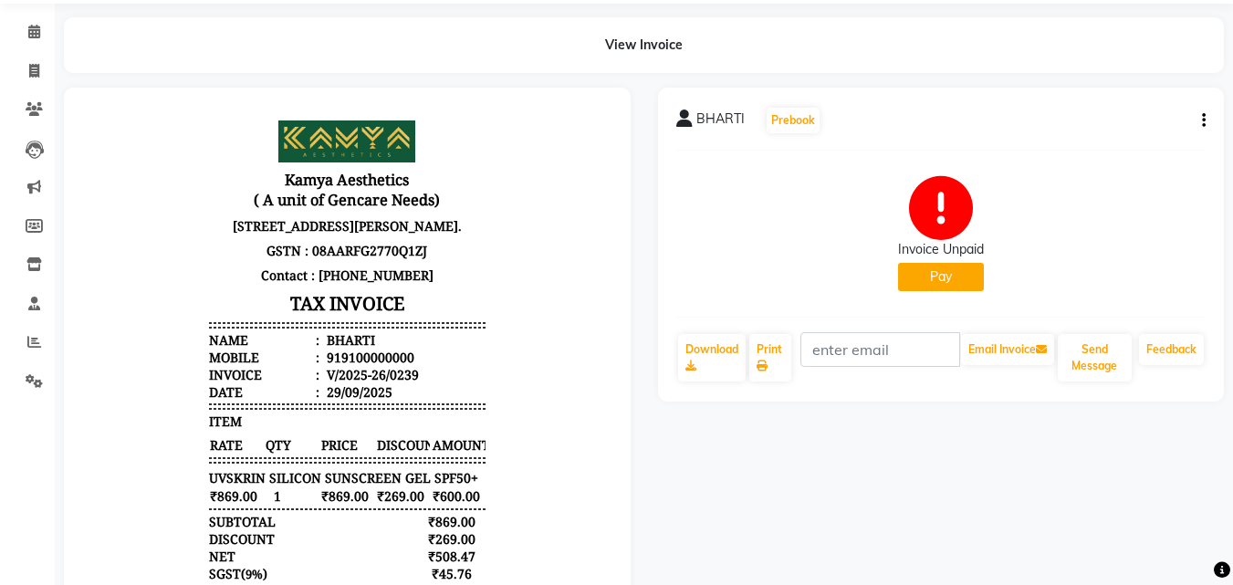
scroll to position [91, 0]
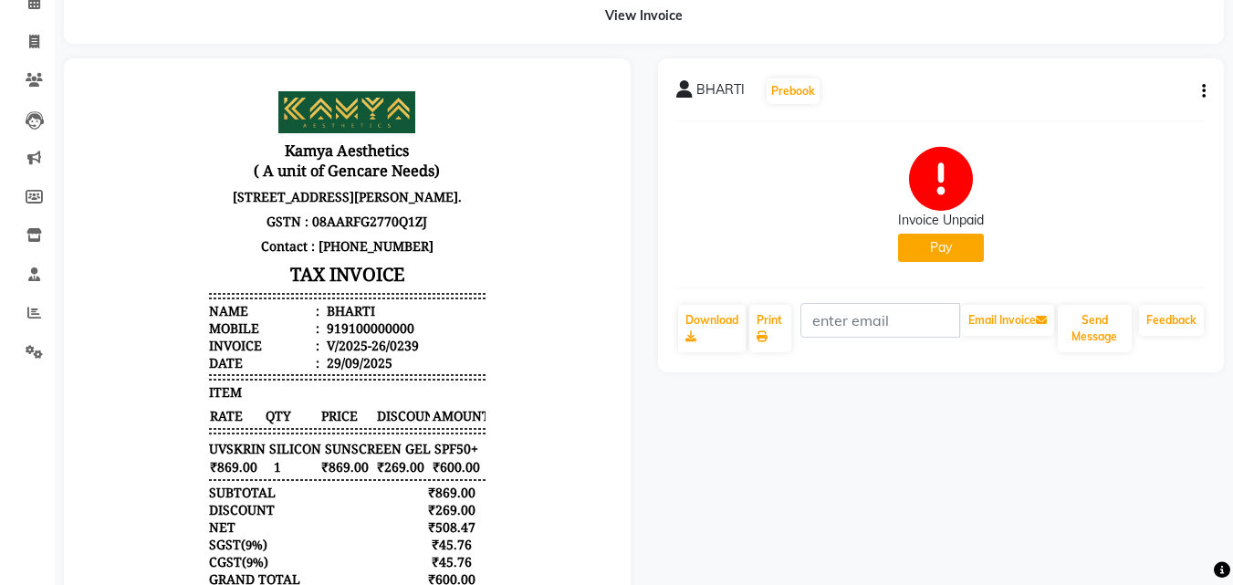
click at [930, 258] on button "Pay" at bounding box center [941, 248] width 86 height 28
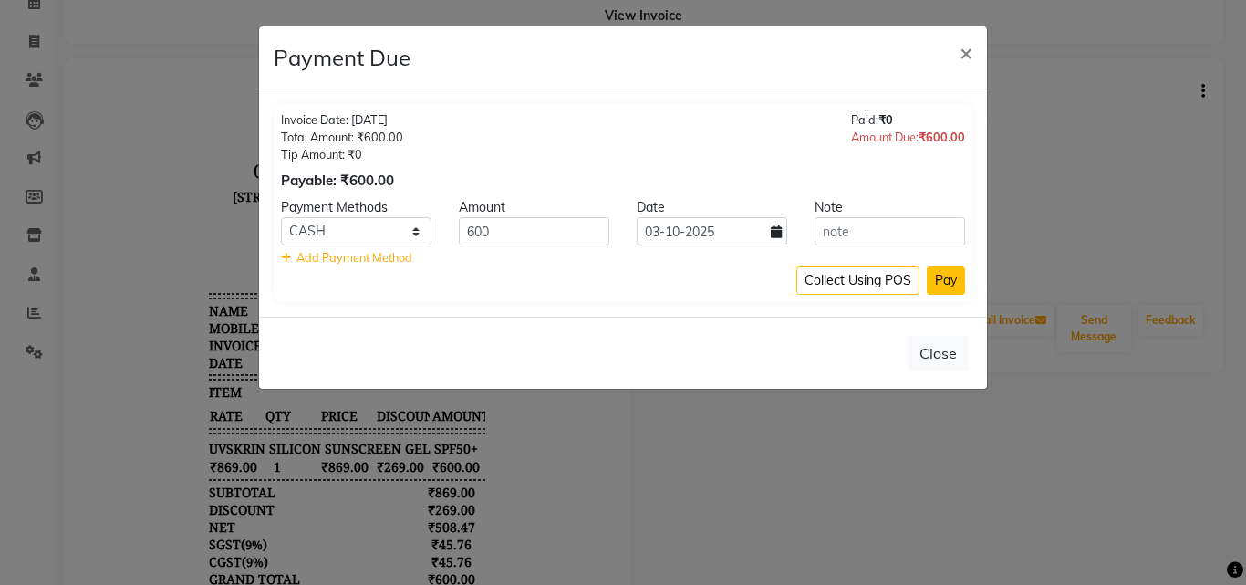
click at [948, 285] on button "Pay" at bounding box center [946, 280] width 38 height 28
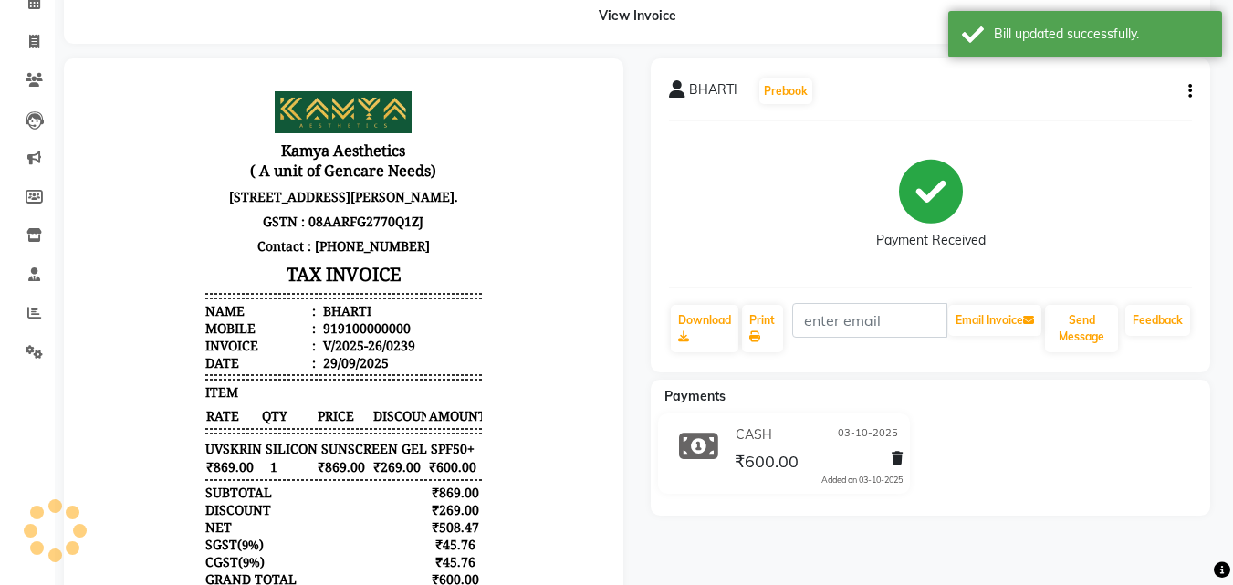
scroll to position [0, 0]
